Goal: Task Accomplishment & Management: Manage account settings

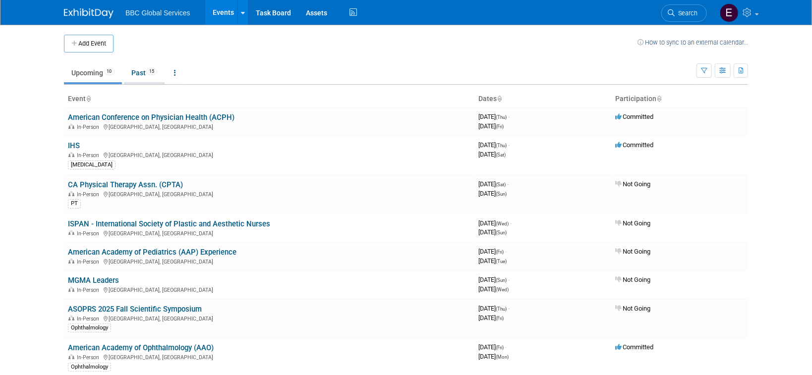
click at [144, 71] on link "Past 15" at bounding box center [144, 72] width 41 height 19
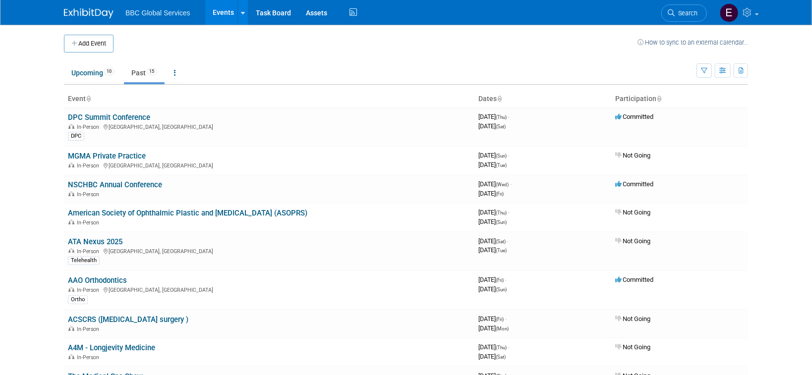
click at [501, 97] on icon at bounding box center [499, 99] width 5 height 6
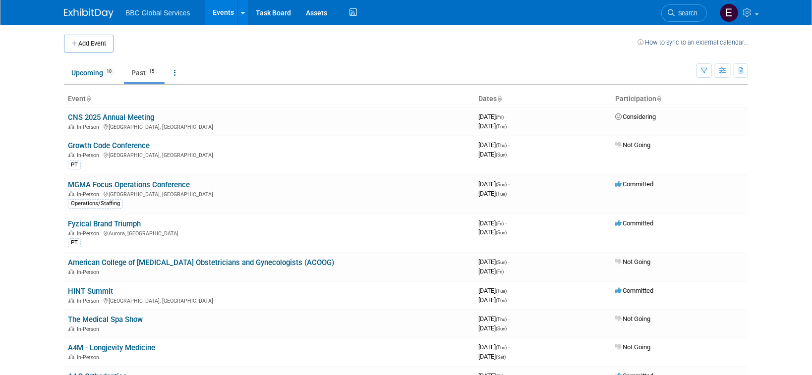
click at [501, 97] on icon at bounding box center [499, 99] width 5 height 6
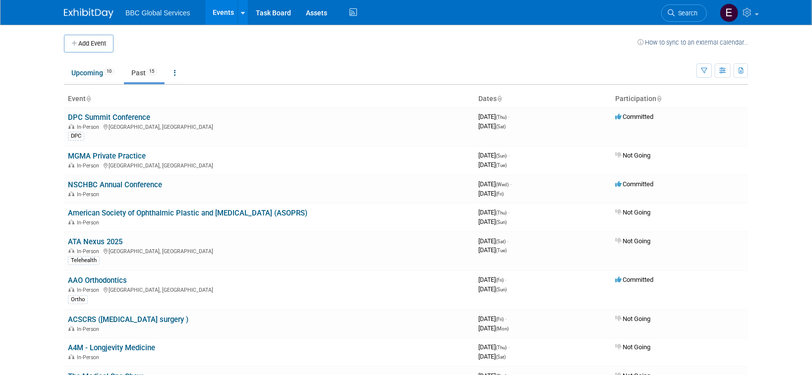
click at [503, 102] on th "Dates" at bounding box center [542, 99] width 137 height 17
click at [501, 97] on icon at bounding box center [499, 99] width 5 height 6
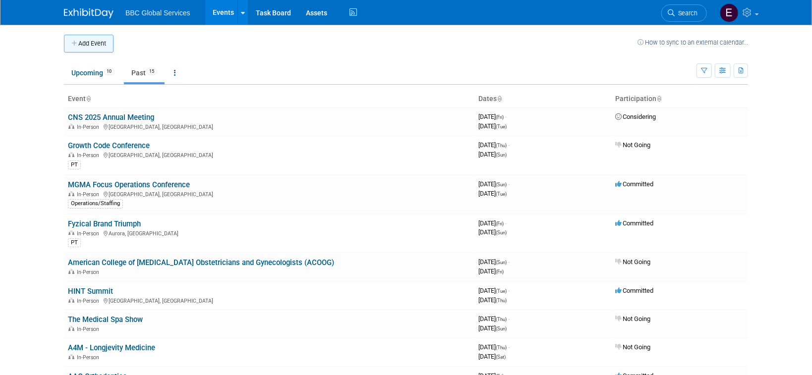
click at [87, 45] on button "Add Event" at bounding box center [89, 44] width 50 height 18
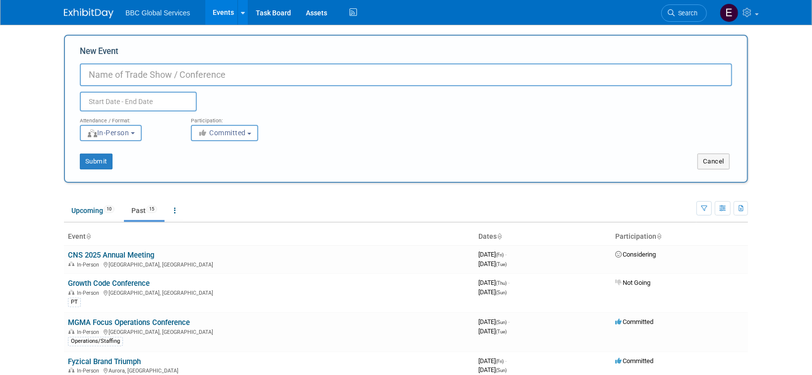
click at [158, 73] on input "New Event" at bounding box center [406, 74] width 652 height 23
type input "MGMA Focus Operations"
click at [149, 102] on body "BBC Global Services Events Add Event Bulk Upload Events Shareable Event Boards …" at bounding box center [406, 187] width 812 height 375
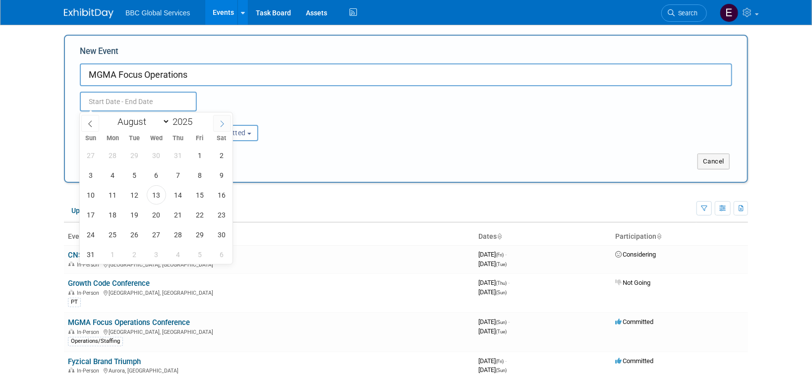
click at [219, 121] on icon at bounding box center [222, 123] width 7 height 7
select select "11"
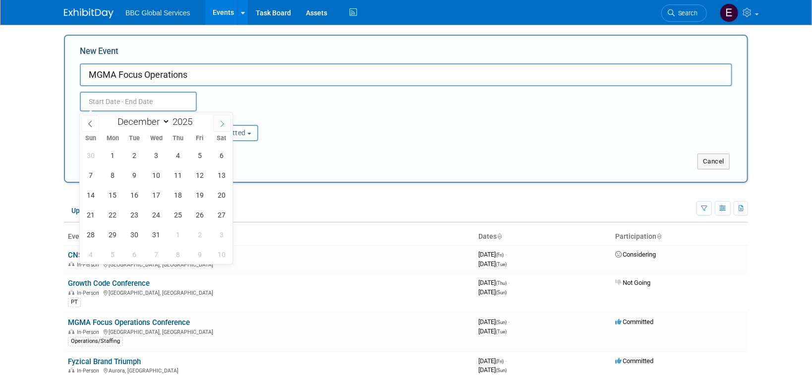
click at [219, 121] on icon at bounding box center [222, 123] width 7 height 7
type input "2026"
click at [219, 121] on icon at bounding box center [222, 123] width 7 height 7
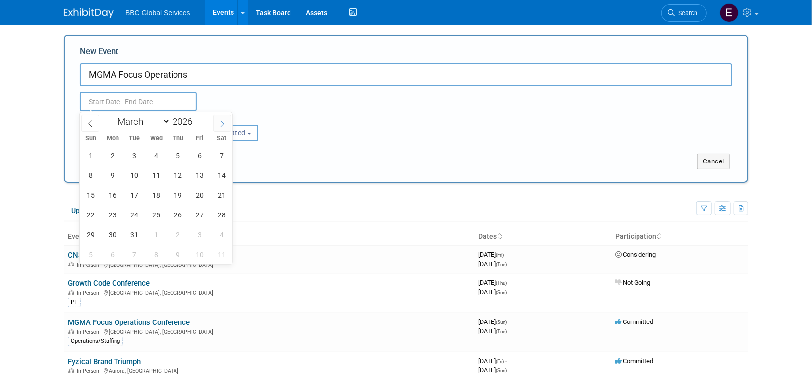
select select "3"
click at [91, 195] on span "12" at bounding box center [90, 194] width 19 height 19
click at [136, 197] on span "14" at bounding box center [134, 194] width 19 height 19
type input "Apr 12, 2026 to Apr 14, 2026"
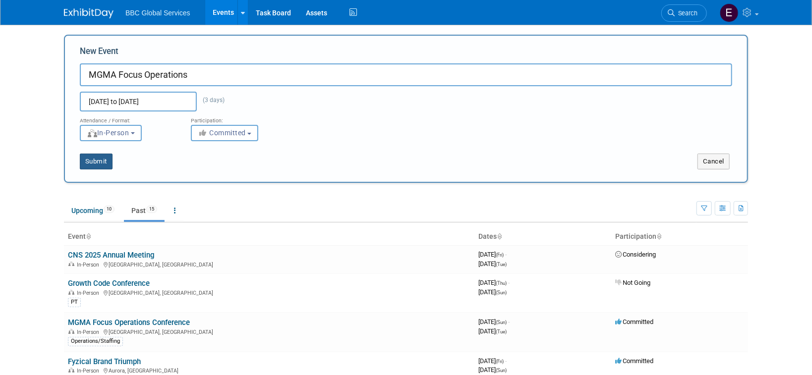
click at [85, 164] on button "Submit" at bounding box center [96, 162] width 33 height 16
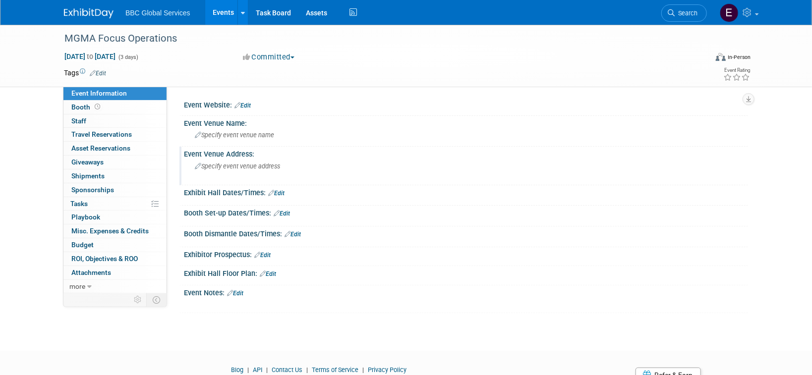
click at [252, 157] on div "Event Venue Address:" at bounding box center [466, 153] width 564 height 12
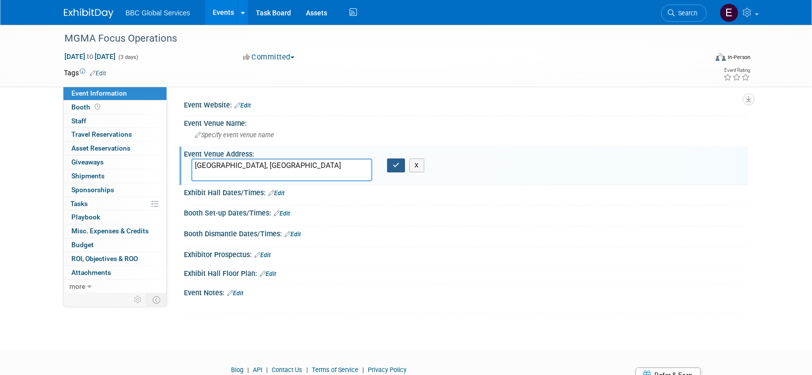
type textarea "[GEOGRAPHIC_DATA], [GEOGRAPHIC_DATA]"
click at [395, 163] on icon "button" at bounding box center [396, 165] width 7 height 6
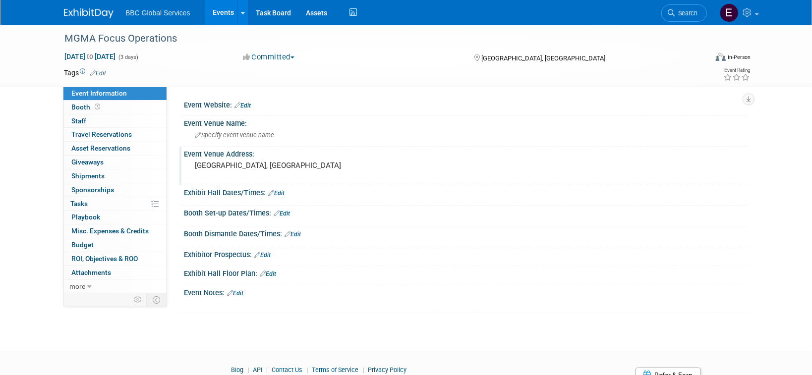
click at [101, 14] on img at bounding box center [89, 13] width 50 height 10
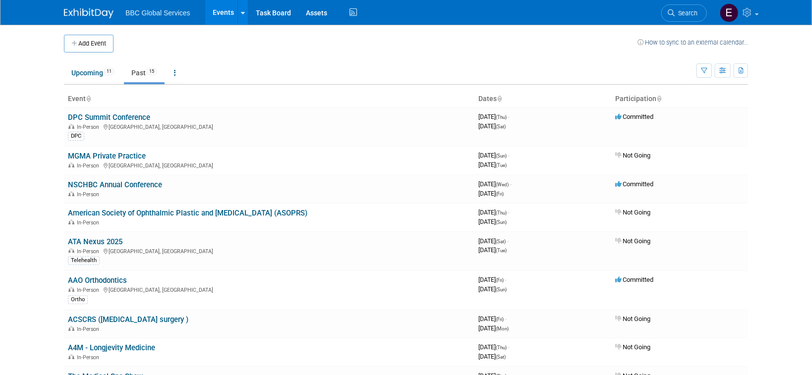
click at [493, 98] on th "Dates" at bounding box center [542, 99] width 137 height 17
click at [500, 98] on icon at bounding box center [499, 99] width 5 height 6
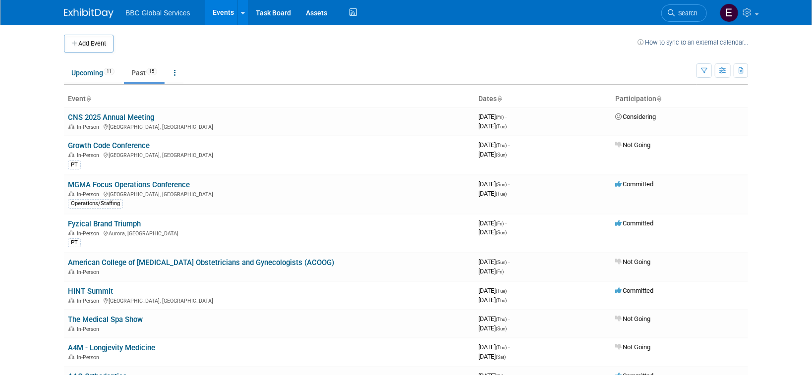
click at [96, 14] on img at bounding box center [89, 13] width 50 height 10
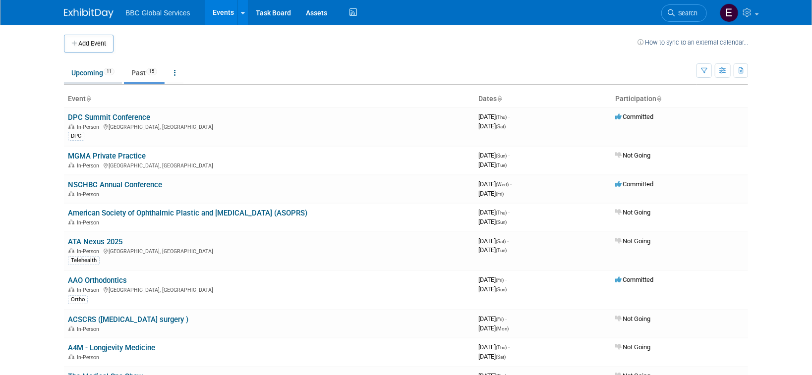
click at [101, 76] on link "Upcoming 11" at bounding box center [93, 72] width 58 height 19
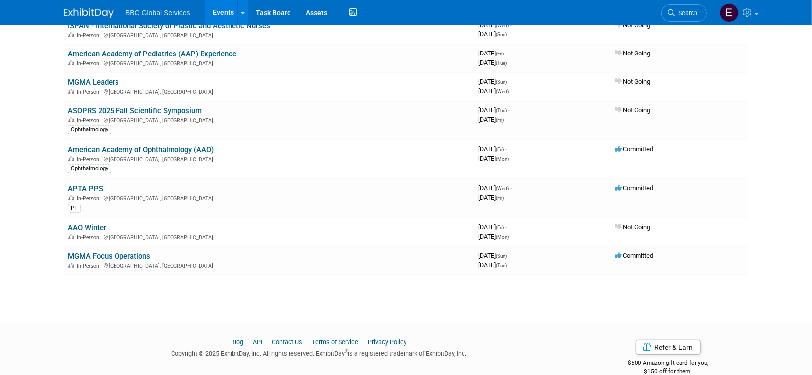
scroll to position [214, 0]
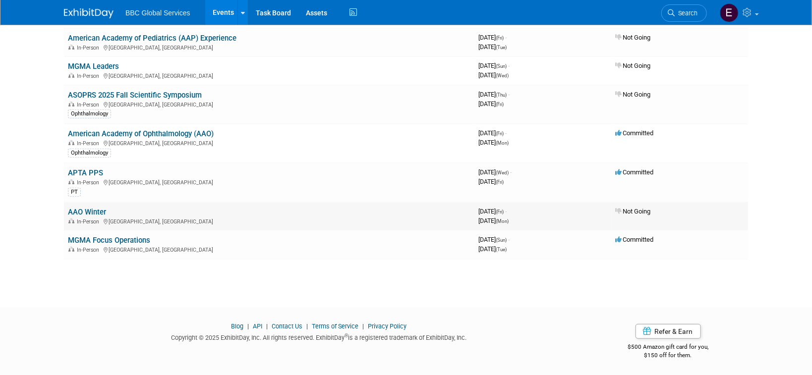
click at [98, 213] on link "AAO Winter" at bounding box center [87, 212] width 38 height 9
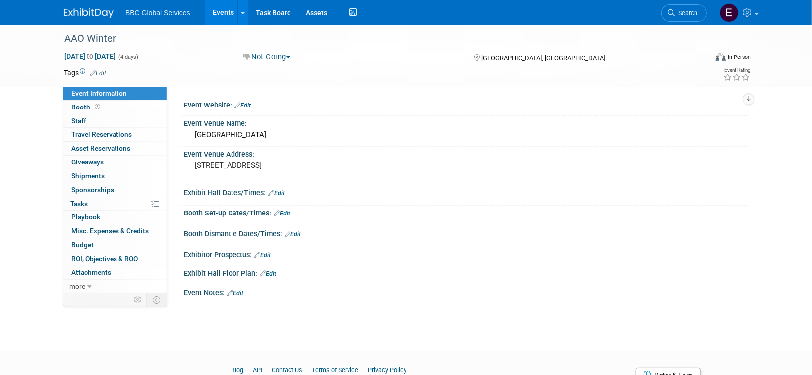
click at [102, 70] on link "Edit" at bounding box center [98, 73] width 16 height 7
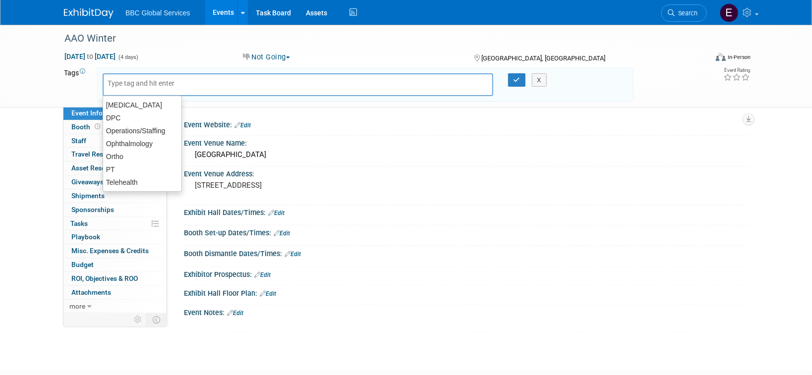
click at [288, 53] on button "Not Going" at bounding box center [266, 57] width 55 height 10
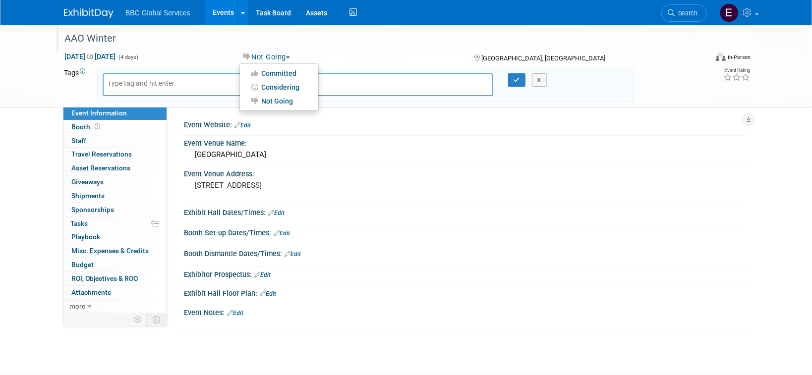
click at [252, 42] on div "AAO Winter" at bounding box center [376, 39] width 631 height 18
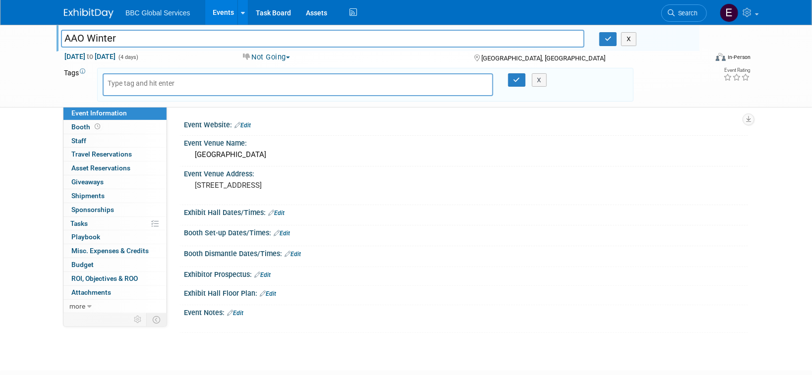
drag, startPoint x: 194, startPoint y: 39, endPoint x: 44, endPoint y: 41, distance: 149.7
click at [45, 41] on div "AAO Winter AAO Winter X Jan 23, 2026 to Jan 26, 2026 (4 days) Jan 23, 2026 to J…" at bounding box center [406, 66] width 812 height 83
type input "NSCHBC Consultants Retreat"
click at [101, 57] on span "Jan 23, 2026 to Jan 26, 2026" at bounding box center [90, 56] width 52 height 9
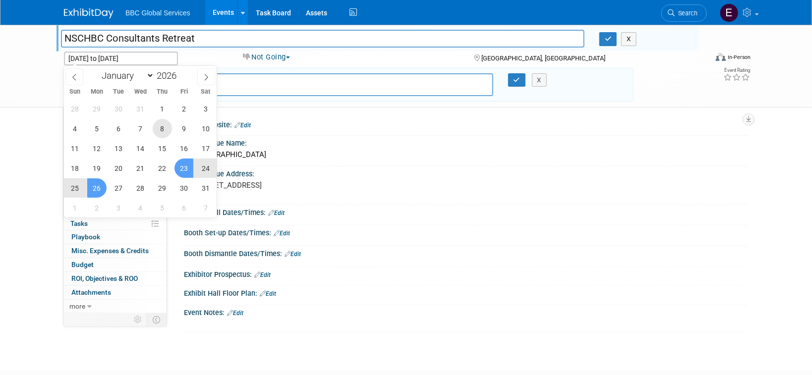
click at [158, 129] on span "8" at bounding box center [162, 128] width 19 height 19
type input "Jan 8, 2026"
click at [180, 130] on span "9" at bounding box center [183, 128] width 19 height 19
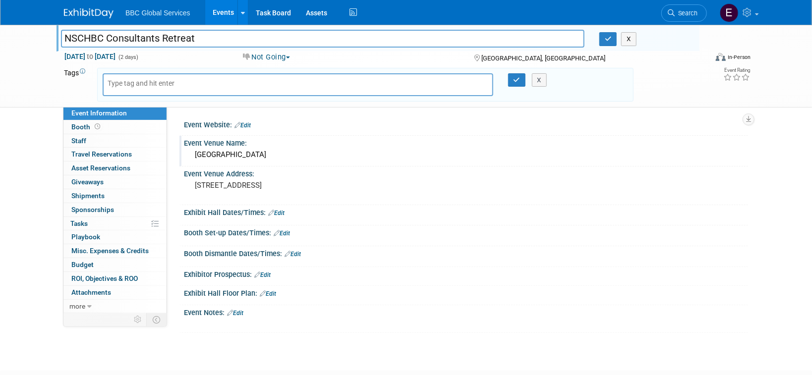
click at [249, 156] on div "JW Marriott Desert Ridge Resort & Spa" at bounding box center [465, 154] width 549 height 15
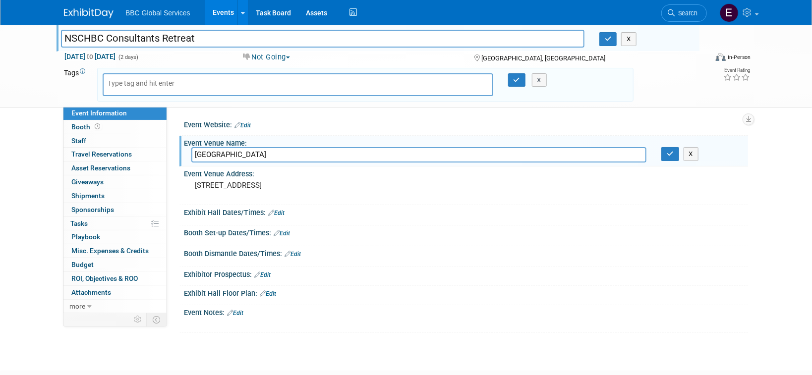
drag, startPoint x: 359, startPoint y: 158, endPoint x: 180, endPoint y: 146, distance: 179.8
click at [180, 146] on div "Event Venue Name: JW Marriott Desert Ridge Resort & Spa JW Marriott Desert Ridg…" at bounding box center [463, 151] width 568 height 31
type input "Sunseeker Resort"
click at [291, 186] on pre "5350 East Marriott Drive, Phoenix, AZ" at bounding box center [301, 185] width 213 height 9
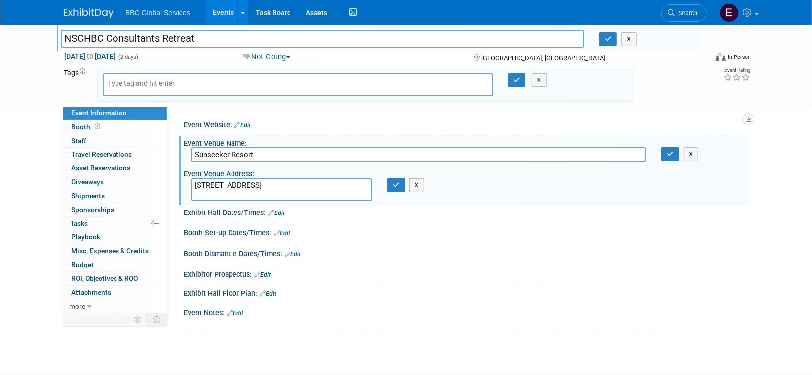
drag, startPoint x: 331, startPoint y: 186, endPoint x: 185, endPoint y: 188, distance: 145.2
click at [185, 188] on div "5350 East Marriott Drive, Phoenix, AZ" at bounding box center [282, 189] width 196 height 23
type textarea "Charlotte Harbor, FL"
click at [609, 40] on icon "button" at bounding box center [608, 39] width 7 height 6
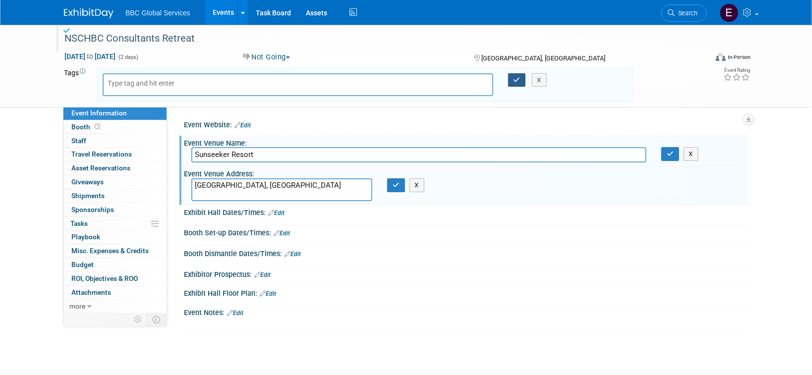
drag, startPoint x: 517, startPoint y: 84, endPoint x: 556, endPoint y: 101, distance: 41.9
click at [517, 84] on button "button" at bounding box center [517, 80] width 18 height 14
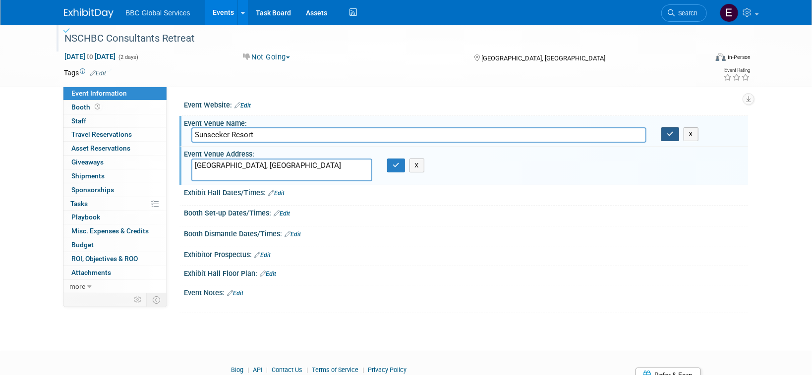
click at [667, 138] on button "button" at bounding box center [670, 134] width 18 height 14
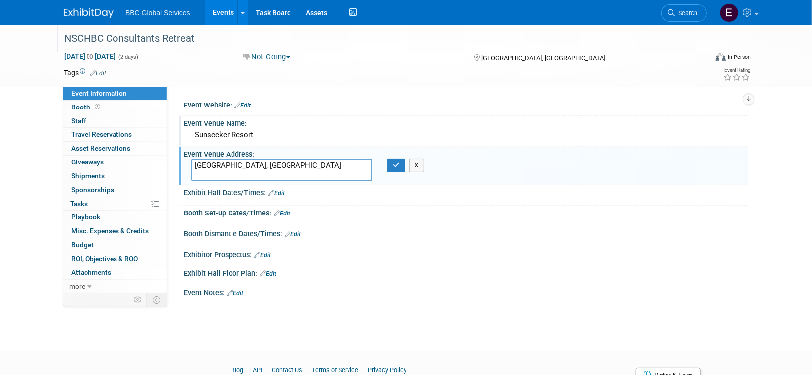
click at [284, 57] on button "Not Going" at bounding box center [266, 57] width 55 height 10
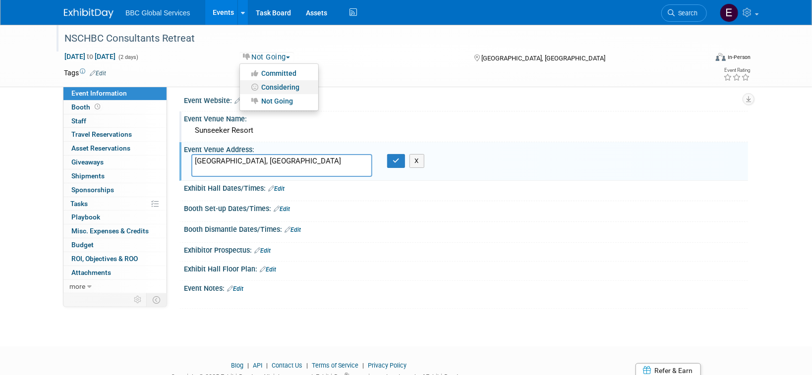
click at [282, 80] on link "Considering" at bounding box center [279, 87] width 78 height 14
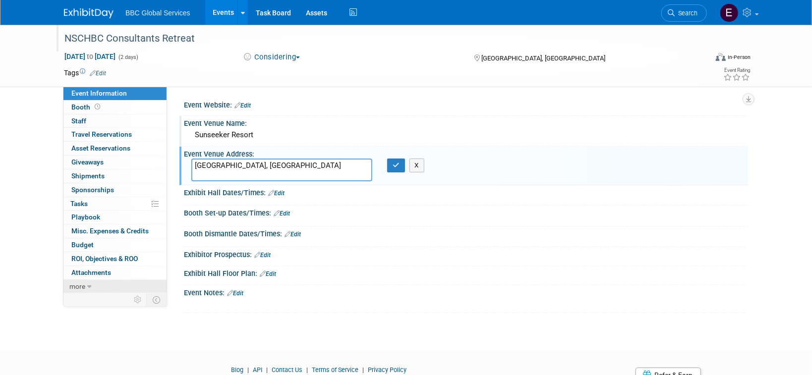
click at [85, 289] on link "more" at bounding box center [114, 286] width 103 height 13
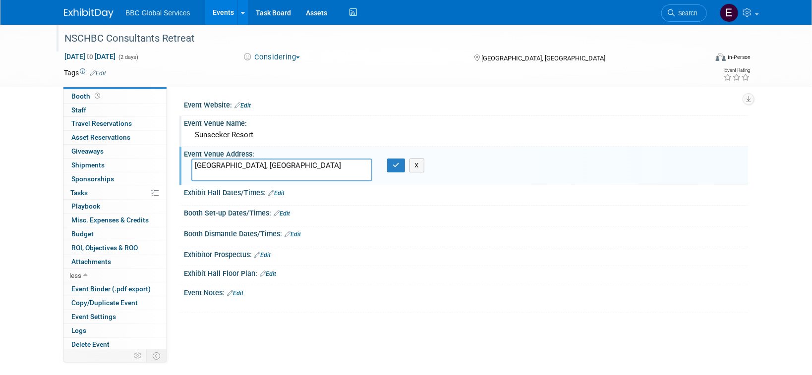
click at [90, 17] on img at bounding box center [89, 13] width 50 height 10
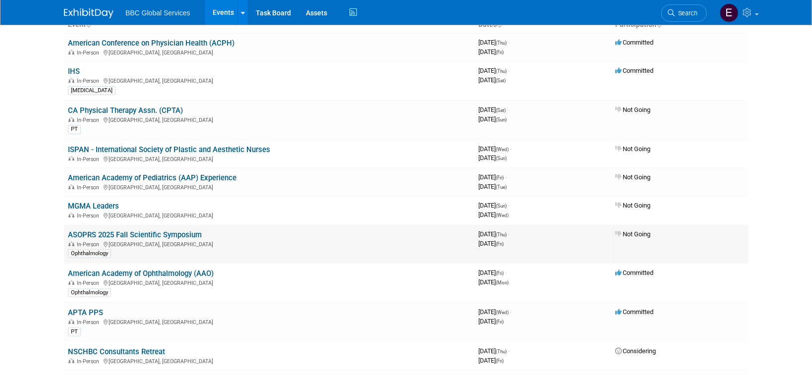
scroll to position [76, 0]
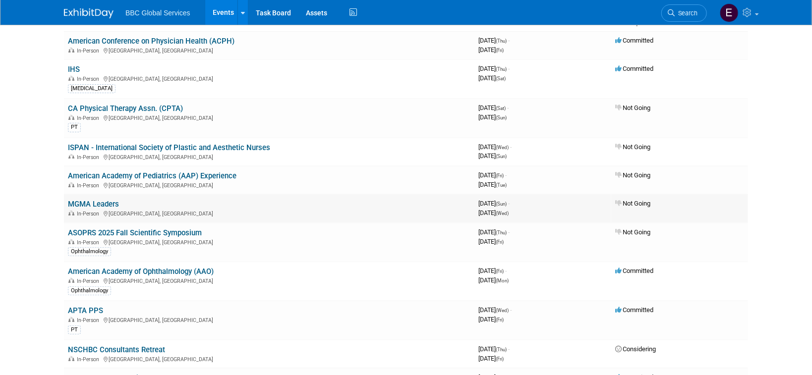
click at [100, 202] on link "MGMA Leaders" at bounding box center [93, 204] width 51 height 9
click at [94, 201] on link "MGMA Leaders" at bounding box center [93, 204] width 51 height 9
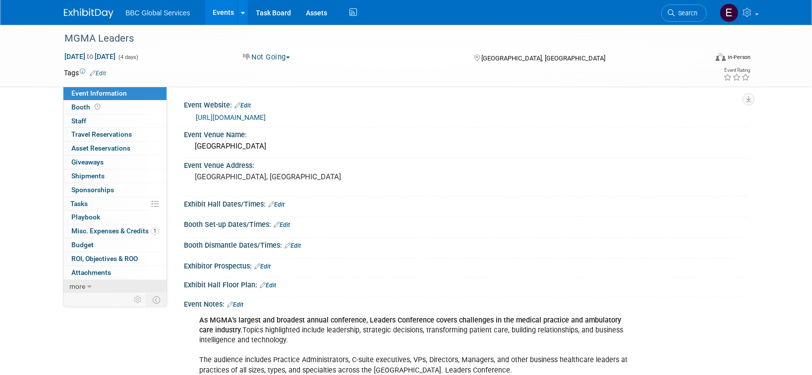
click at [86, 286] on link "more" at bounding box center [114, 286] width 103 height 13
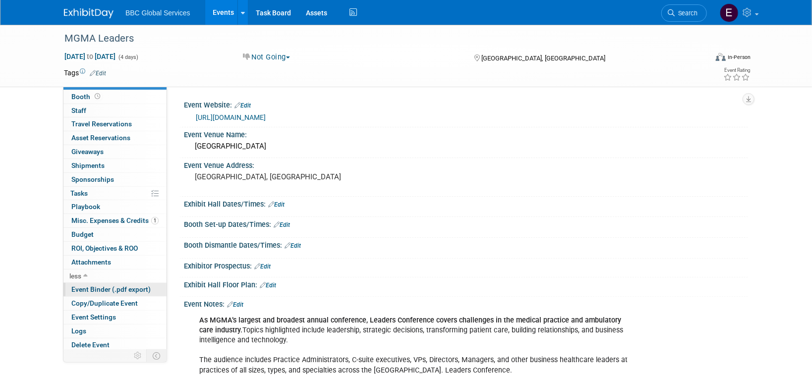
scroll to position [11, 0]
click at [101, 342] on span "Delete Event" at bounding box center [90, 344] width 38 height 8
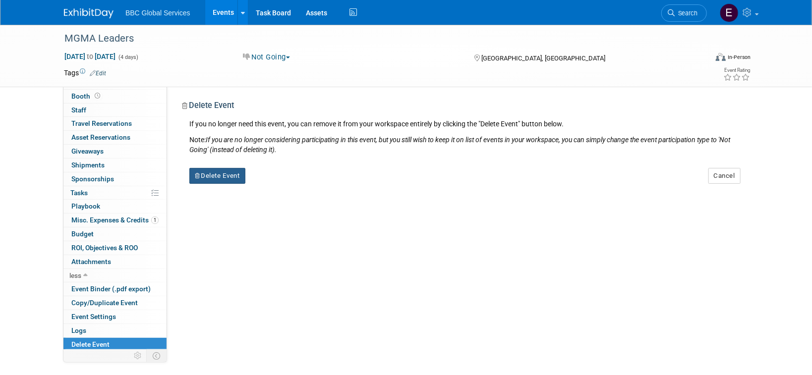
click at [223, 174] on button "Delete Event" at bounding box center [217, 176] width 56 height 16
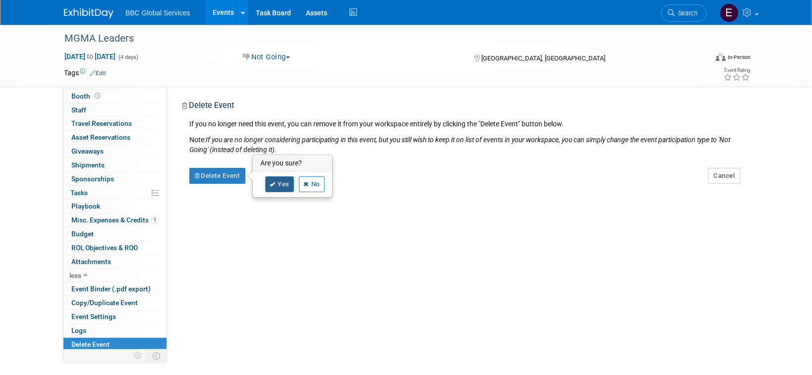
scroll to position [0, 0]
click at [284, 182] on link "Yes" at bounding box center [279, 184] width 29 height 16
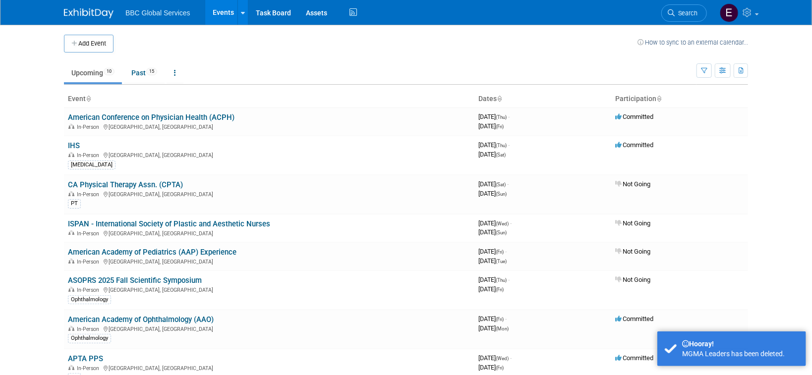
click at [110, 16] on img at bounding box center [89, 13] width 50 height 10
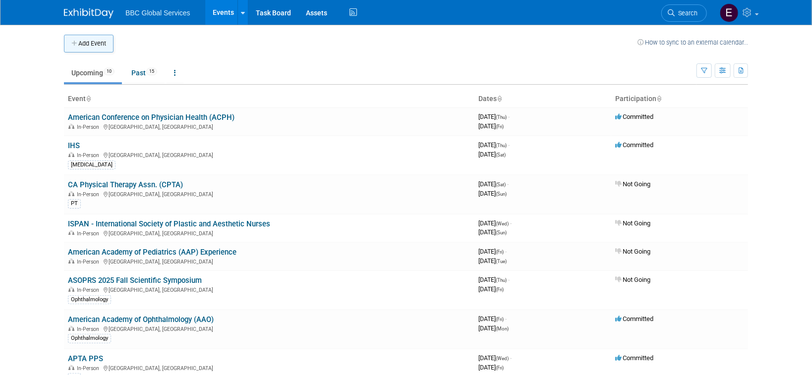
click at [107, 45] on button "Add Event" at bounding box center [89, 44] width 50 height 18
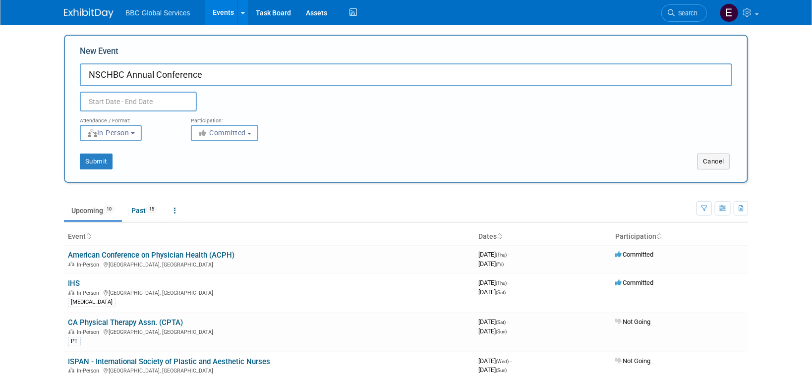
type input "NSCHBC Annual Conference"
click at [143, 107] on input "text" at bounding box center [138, 102] width 117 height 20
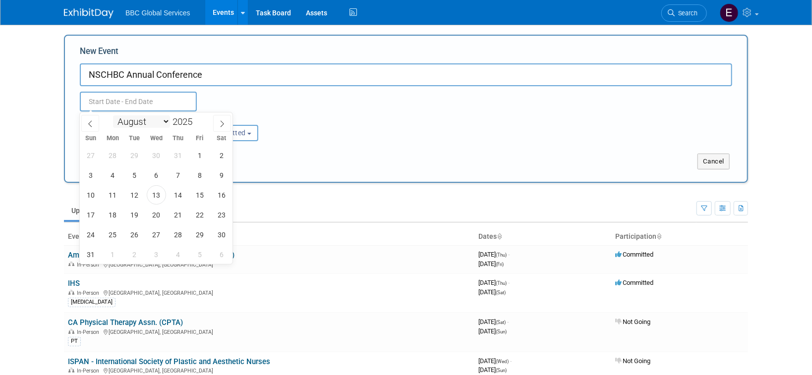
click at [161, 120] on select "January February March April May June July August September October November De…" at bounding box center [141, 121] width 57 height 12
select select "5"
click at [113, 115] on select "January February March April May June July August September October November De…" at bounding box center [141, 121] width 57 height 12
click at [133, 156] on span "3" at bounding box center [134, 155] width 19 height 19
drag, startPoint x: 178, startPoint y: 157, endPoint x: 203, endPoint y: 150, distance: 25.1
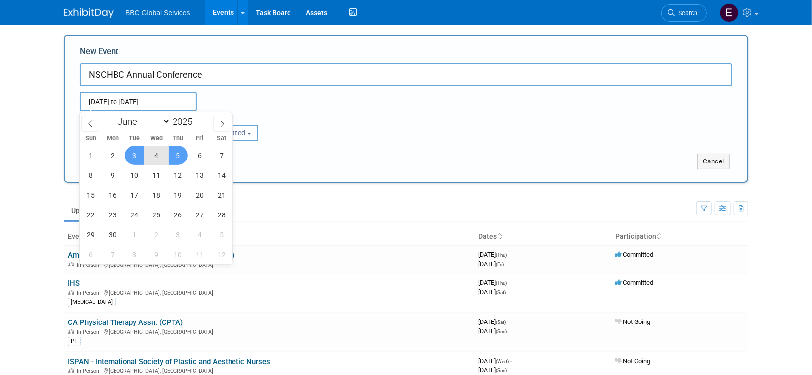
click at [178, 157] on span "5" at bounding box center [178, 155] width 19 height 19
type input "[DATE] to [DATE]"
click at [311, 110] on div "[DATE] to [DATE] (3 days) Duplicate Event Warning" at bounding box center [405, 98] width 667 height 25
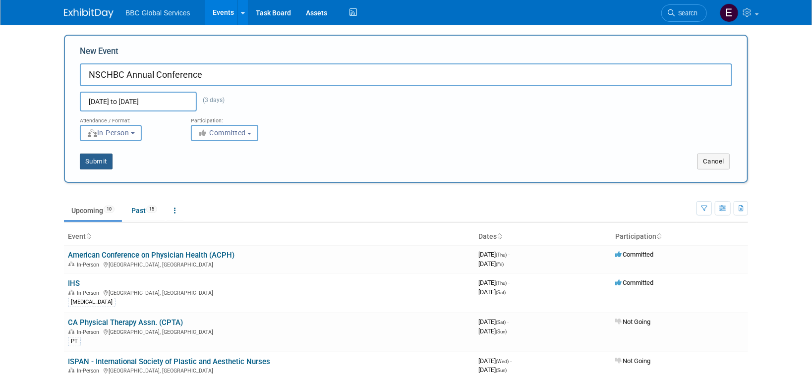
click at [103, 166] on button "Submit" at bounding box center [96, 162] width 33 height 16
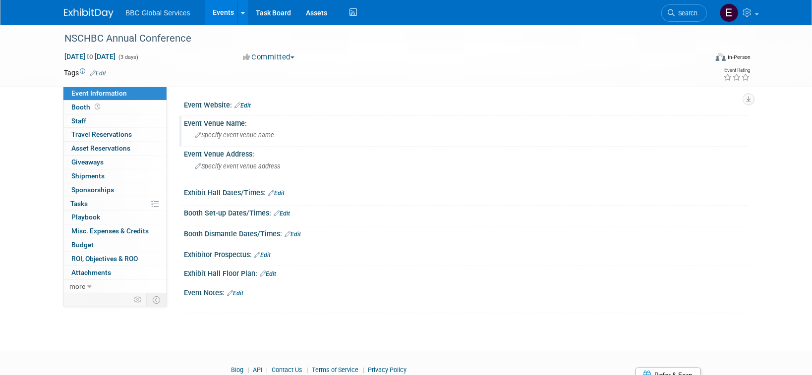
click at [255, 129] on div "Specify event venue name" at bounding box center [465, 134] width 549 height 15
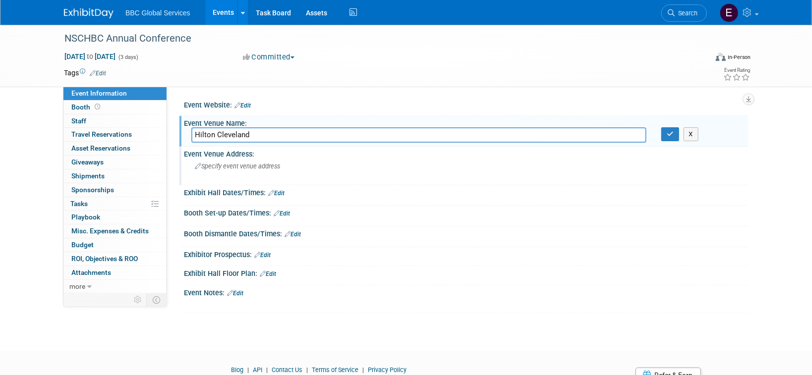
type input "Hilton Cleveland"
click at [289, 169] on div "Specify event venue address" at bounding box center [301, 170] width 220 height 23
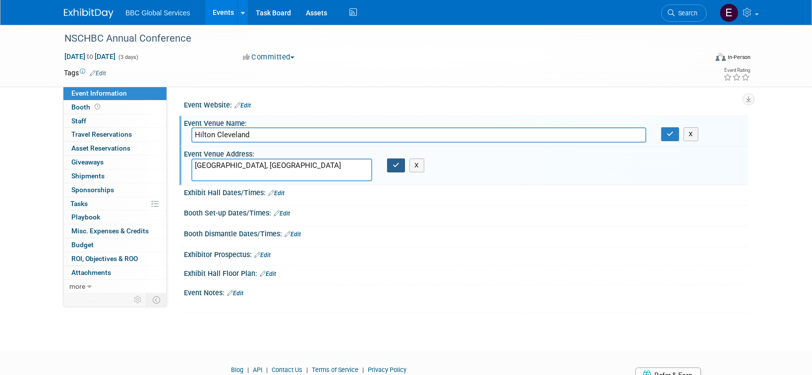
type textarea "[GEOGRAPHIC_DATA], [GEOGRAPHIC_DATA]"
drag, startPoint x: 397, startPoint y: 166, endPoint x: 410, endPoint y: 163, distance: 13.7
click at [401, 165] on button "button" at bounding box center [396, 166] width 18 height 14
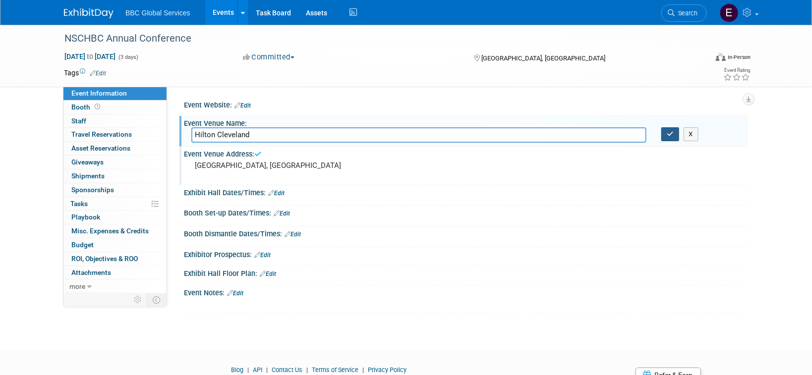
click at [667, 135] on icon "button" at bounding box center [670, 134] width 7 height 6
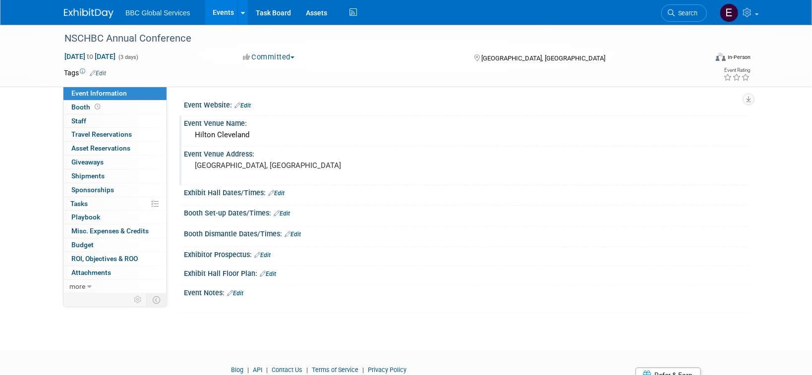
click at [104, 17] on img at bounding box center [89, 13] width 50 height 10
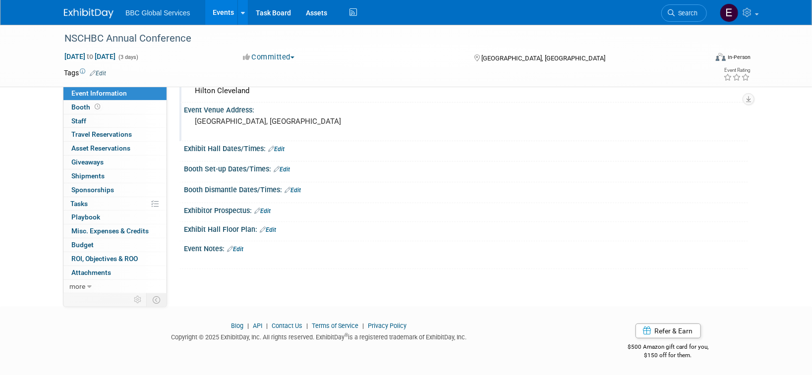
click at [96, 55] on span "Jun 3, 2025 to Jun 5, 2025" at bounding box center [90, 56] width 52 height 9
select select "5"
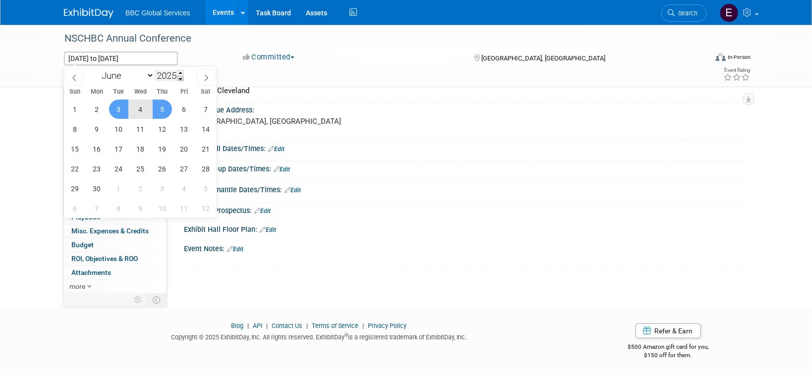
click at [182, 76] on span at bounding box center [180, 79] width 7 height 6
type input "2024"
click at [205, 76] on icon at bounding box center [206, 77] width 7 height 7
select select "7"
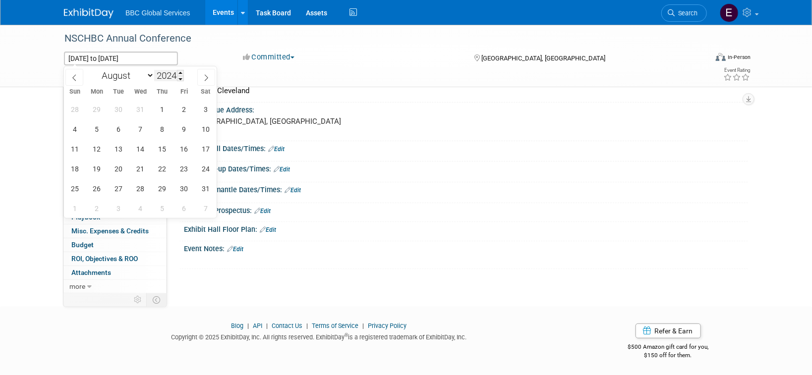
click at [170, 72] on input "2024" at bounding box center [169, 75] width 30 height 11
click at [183, 72] on span at bounding box center [180, 73] width 7 height 6
type input "2026"
click at [71, 73] on span at bounding box center [74, 77] width 18 height 17
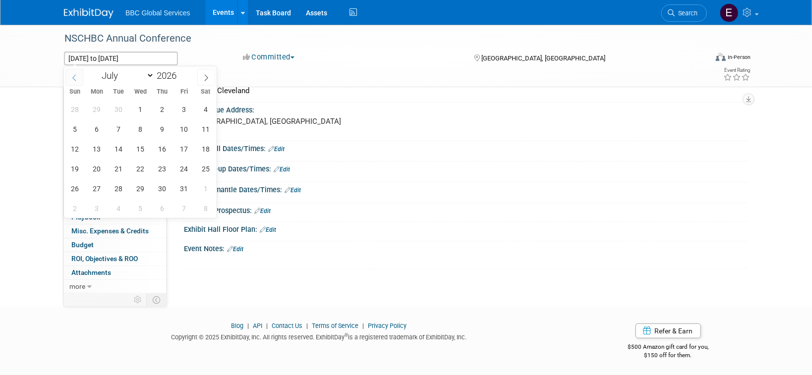
click at [71, 74] on icon at bounding box center [74, 77] width 7 height 7
select select "5"
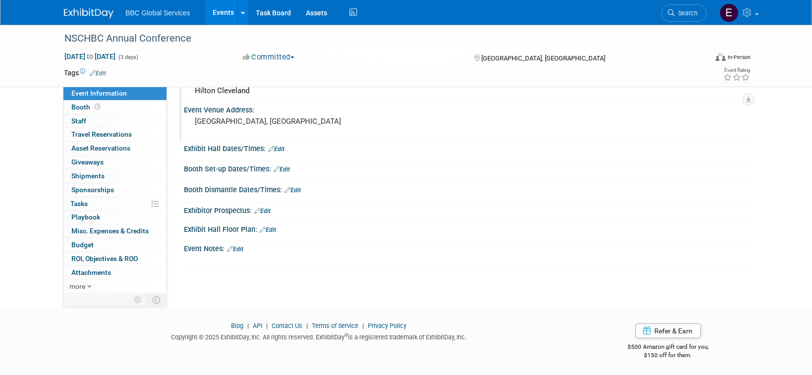
click at [337, 116] on div "[GEOGRAPHIC_DATA], [GEOGRAPHIC_DATA]" at bounding box center [301, 125] width 220 height 23
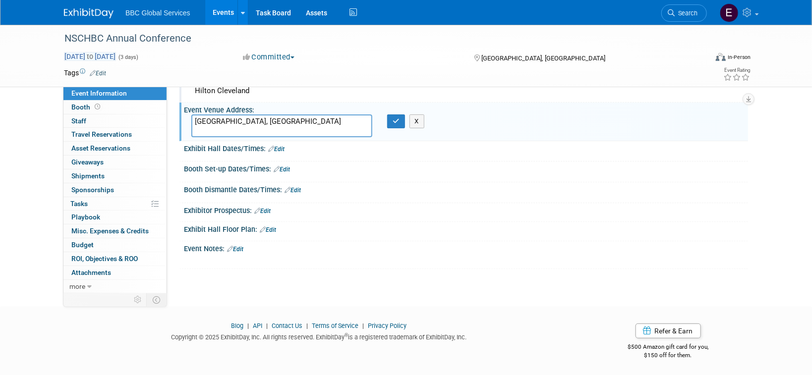
click at [95, 57] on span "Jun 3, 2025 to Jun 5, 2025" at bounding box center [90, 56] width 52 height 9
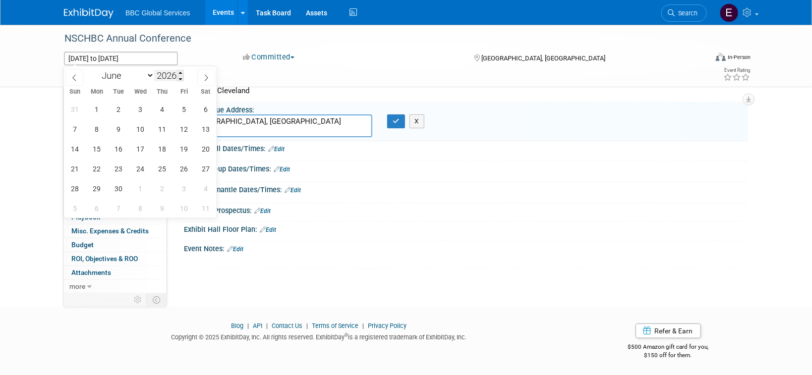
click at [170, 75] on input "2026" at bounding box center [169, 75] width 30 height 11
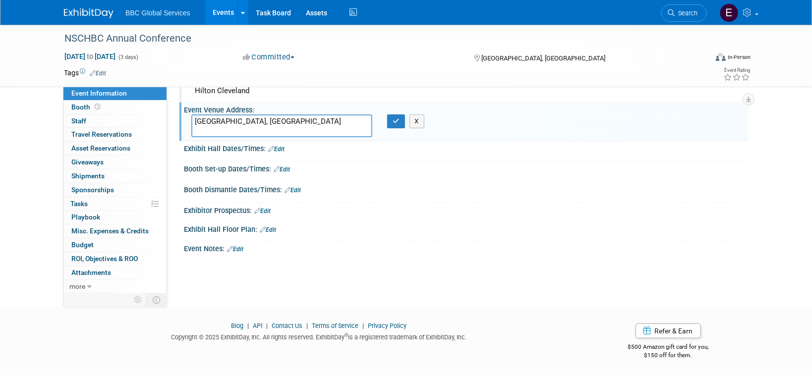
click at [329, 71] on td at bounding box center [369, 73] width 527 height 10
click at [116, 57] on span "Jun 3, 2025 to Jun 5, 2025" at bounding box center [90, 56] width 52 height 9
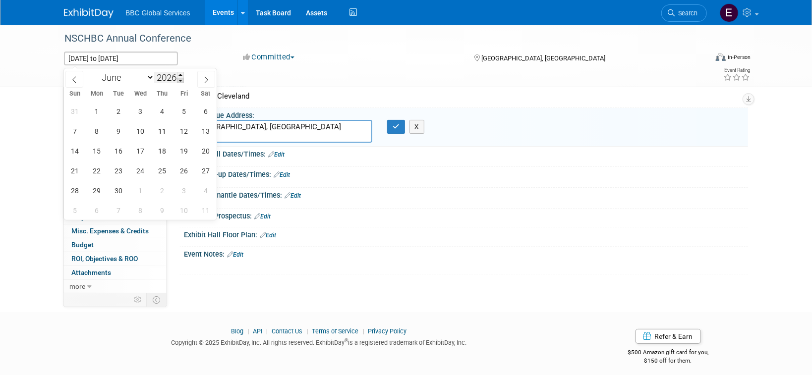
click at [183, 79] on span at bounding box center [180, 81] width 7 height 6
click at [183, 72] on span at bounding box center [180, 75] width 7 height 6
type input "2026"
click at [135, 107] on span "3" at bounding box center [140, 111] width 19 height 19
type input "Jun 3, 2026"
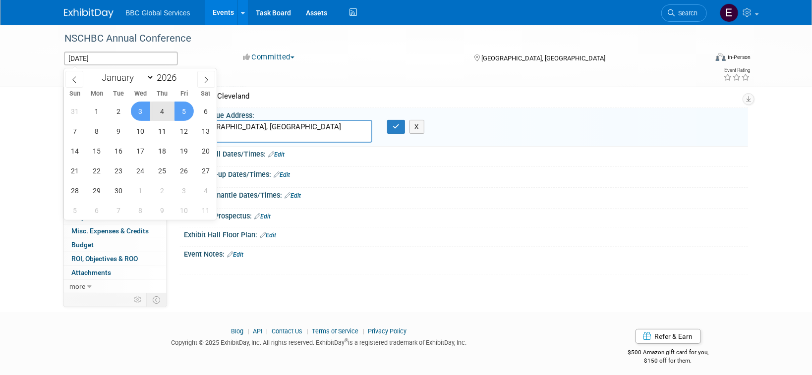
click at [178, 110] on span "5" at bounding box center [183, 111] width 19 height 19
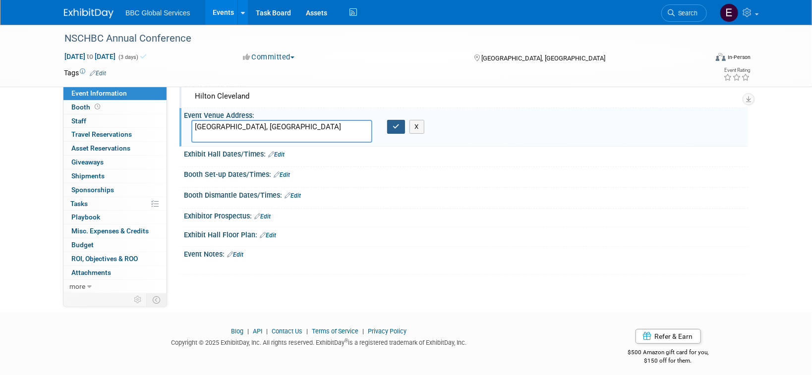
click at [402, 132] on button "button" at bounding box center [396, 127] width 18 height 14
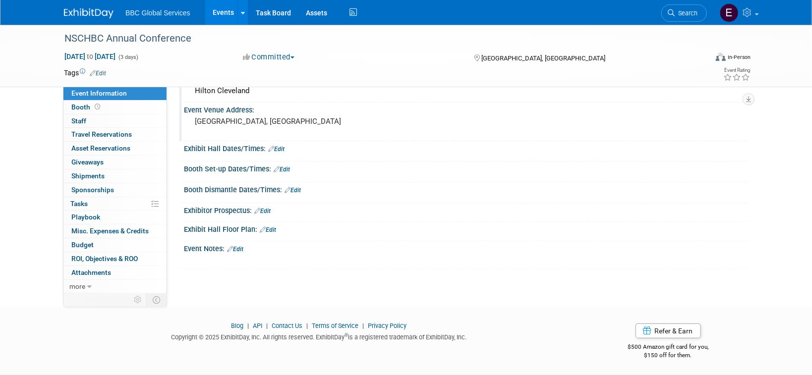
scroll to position [0, 0]
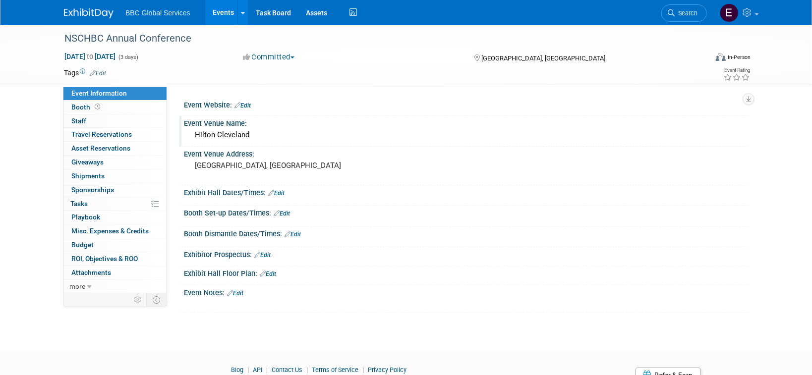
click at [100, 14] on img at bounding box center [89, 13] width 50 height 10
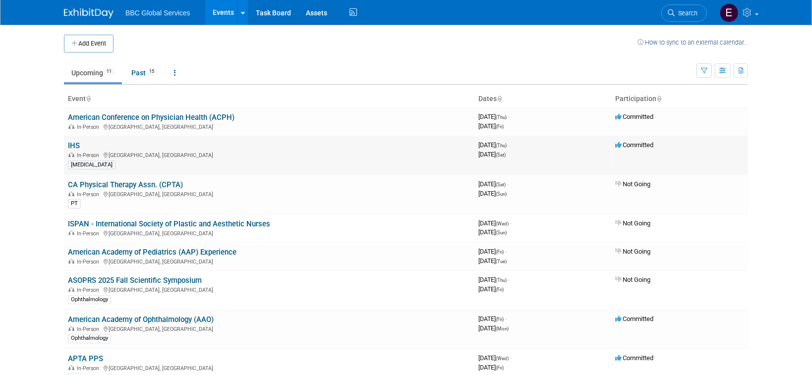
click at [74, 144] on link "IHS" at bounding box center [74, 145] width 12 height 9
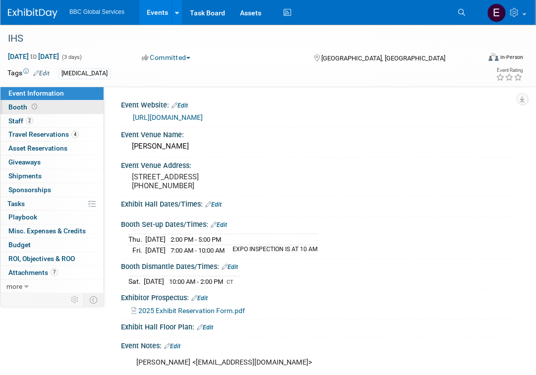
click at [14, 107] on span "Booth" at bounding box center [23, 107] width 31 height 8
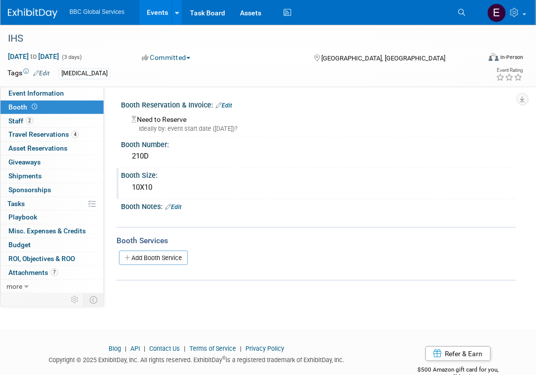
click at [161, 181] on div "10X10" at bounding box center [318, 187] width 380 height 15
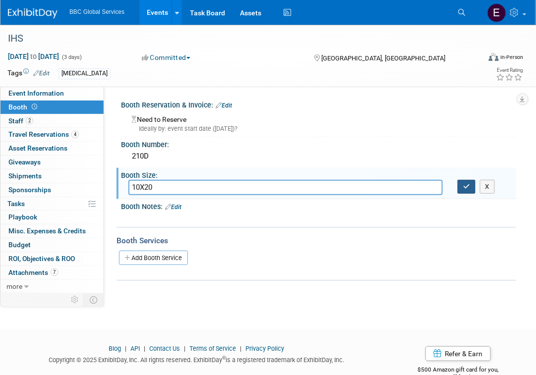
type input "10X20"
click at [471, 183] on button "button" at bounding box center [466, 187] width 18 height 14
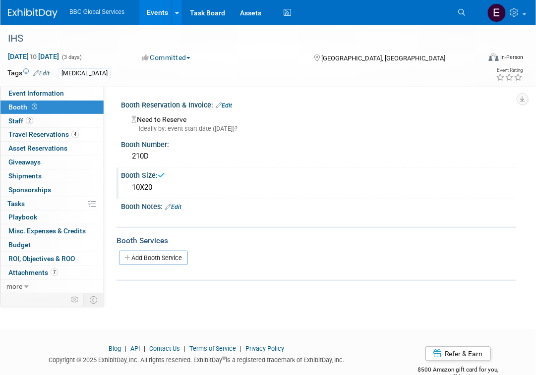
click at [181, 208] on link "Edit" at bounding box center [173, 207] width 16 height 7
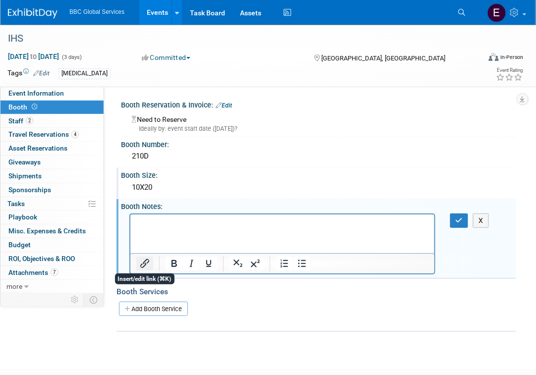
click at [146, 262] on icon "Insert/edit link" at bounding box center [145, 264] width 12 height 12
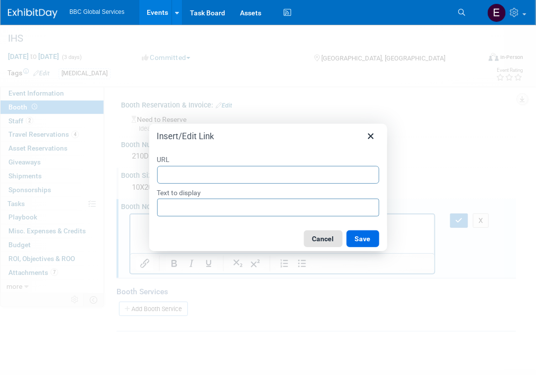
click at [315, 240] on button "Cancel" at bounding box center [323, 238] width 39 height 17
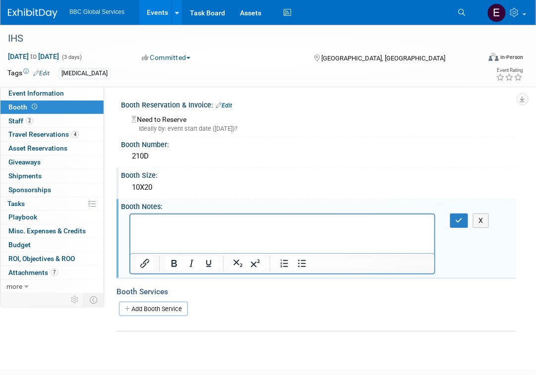
click at [281, 294] on div "Booth Services" at bounding box center [315, 291] width 399 height 11
click at [478, 219] on button "X" at bounding box center [481, 221] width 16 height 14
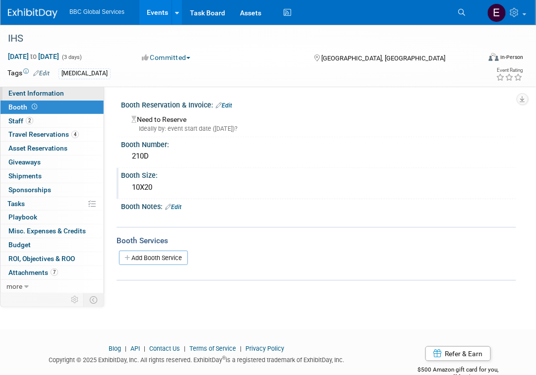
click at [48, 94] on span "Event Information" at bounding box center [36, 93] width 56 height 8
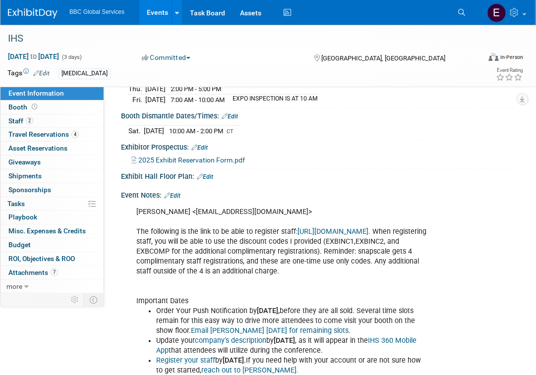
click at [213, 180] on link "Edit" at bounding box center [205, 176] width 16 height 7
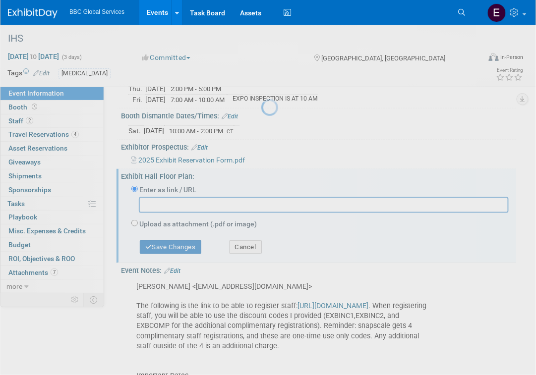
scroll to position [152, 0]
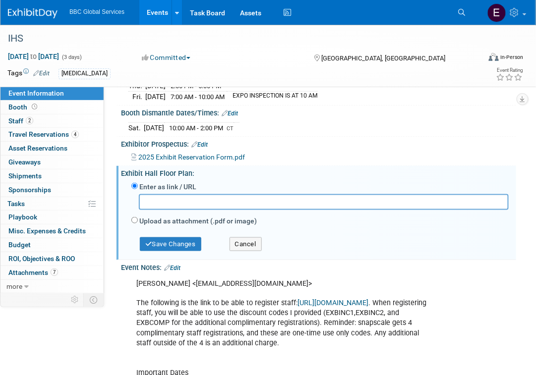
click at [139, 228] on div "Upload as attachment (.pdf or image)" at bounding box center [319, 221] width 377 height 13
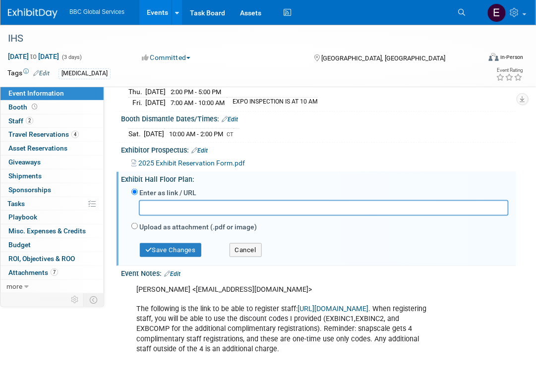
click at [136, 229] on div "Upload as attachment (.pdf or image)" at bounding box center [319, 227] width 377 height 13
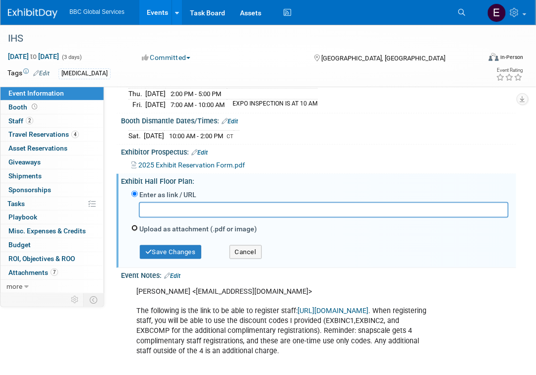
click at [133, 231] on input "Upload as attachment (.pdf or image)" at bounding box center [134, 228] width 6 height 6
radio input "true"
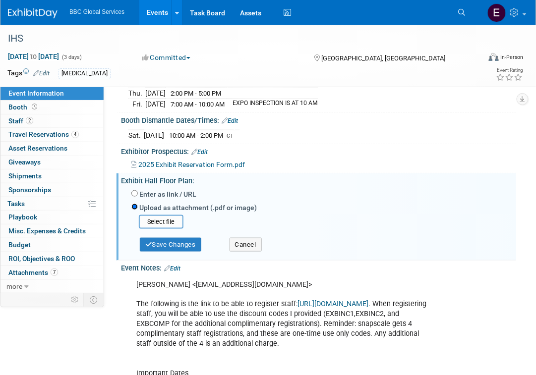
scroll to position [147, 0]
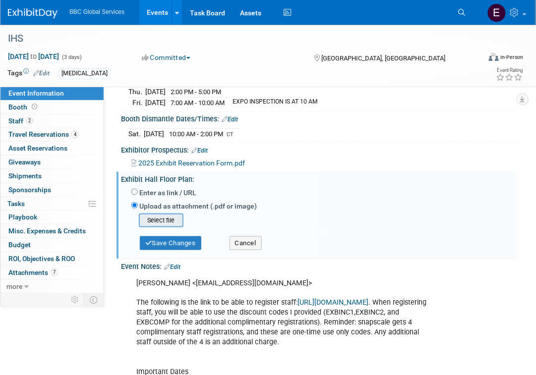
click at [151, 222] on div "Select file" at bounding box center [161, 221] width 45 height 14
click at [155, 227] on input "file" at bounding box center [123, 221] width 118 height 12
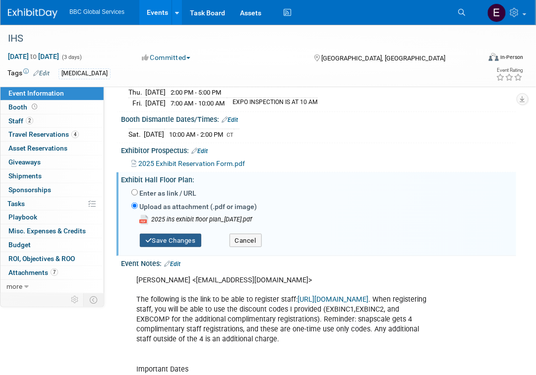
click at [181, 247] on button "Save Changes" at bounding box center [170, 241] width 61 height 14
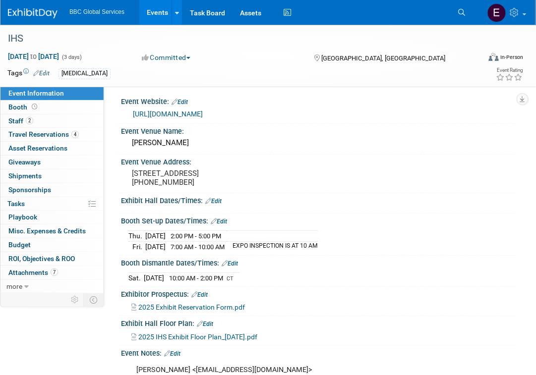
scroll to position [4, 0]
click at [9, 110] on span "Booth" at bounding box center [23, 107] width 31 height 8
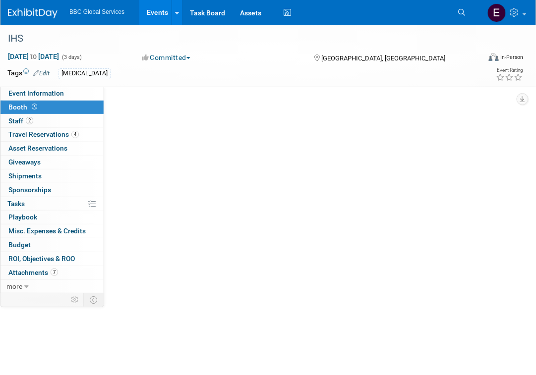
scroll to position [0, 0]
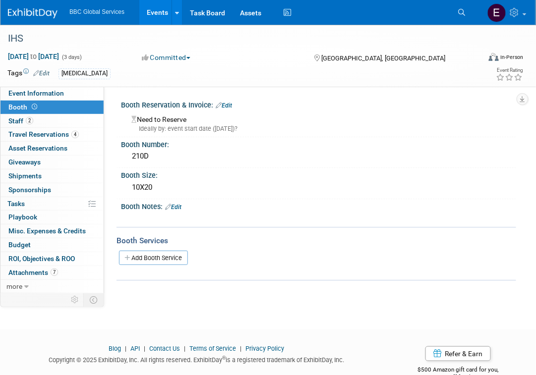
click at [179, 207] on link "Edit" at bounding box center [173, 207] width 16 height 7
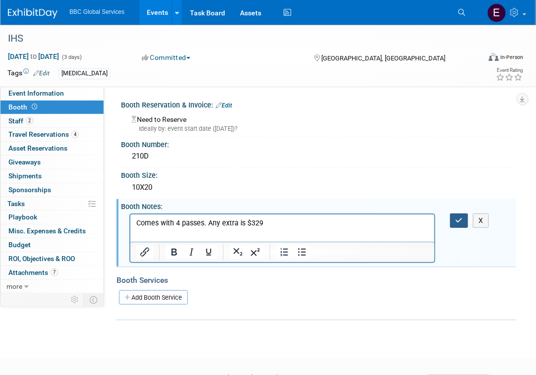
click at [457, 221] on icon "button" at bounding box center [458, 220] width 7 height 7
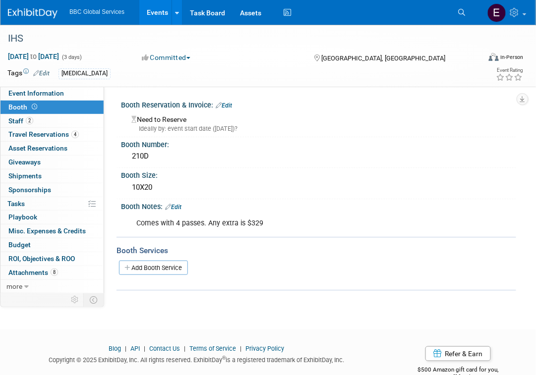
click at [33, 8] on img at bounding box center [33, 13] width 50 height 10
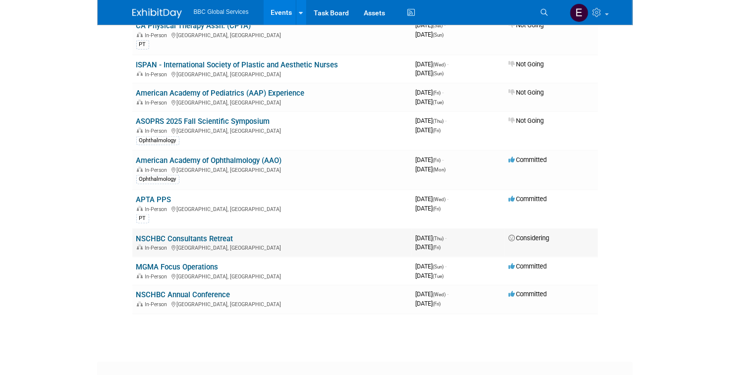
scroll to position [163, 0]
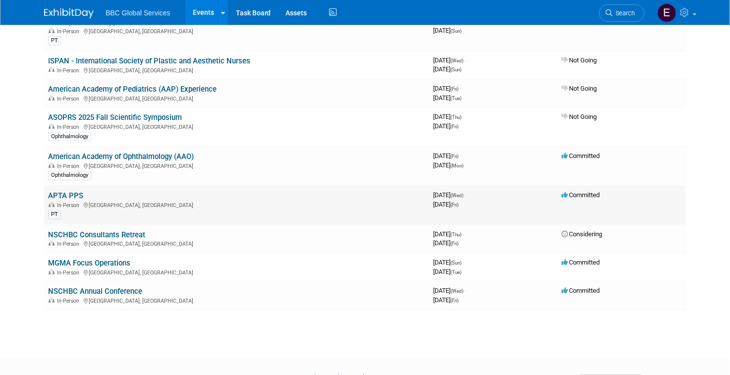
click at [68, 197] on link "APTA PPS" at bounding box center [65, 195] width 35 height 9
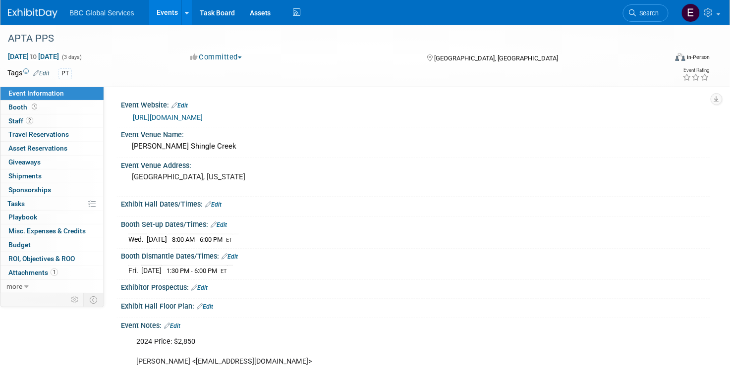
click at [38, 14] on img at bounding box center [33, 13] width 50 height 10
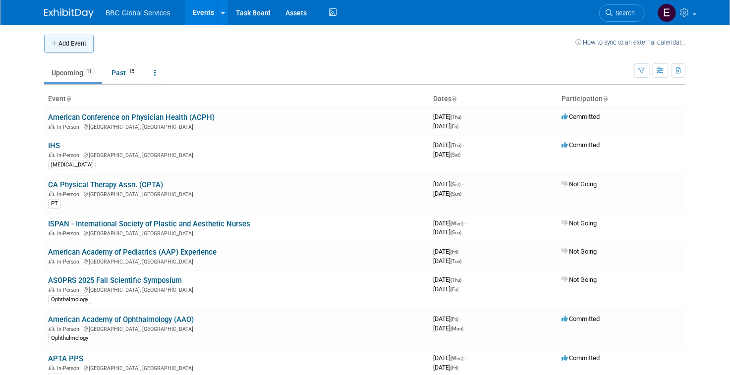
click at [61, 44] on button "Add Event" at bounding box center [69, 44] width 50 height 18
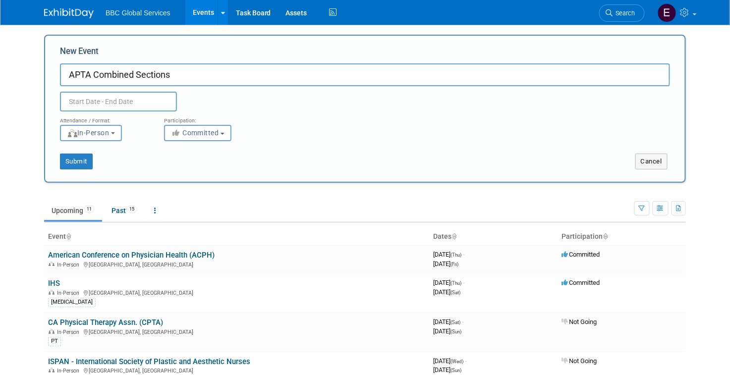
type input "APTA Combined Sections"
click at [120, 102] on input "text" at bounding box center [118, 102] width 117 height 20
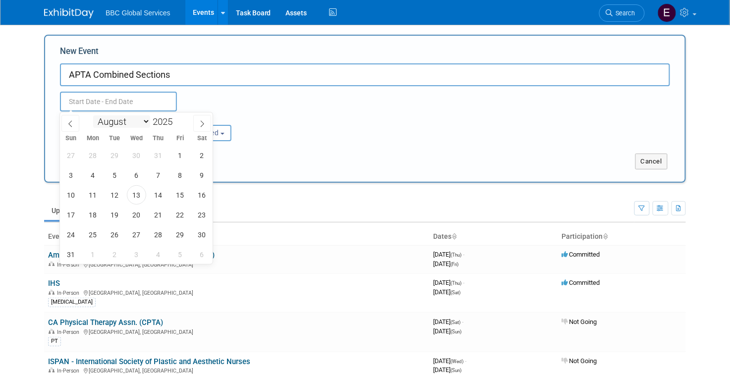
click at [145, 123] on select "January February March April May June July August September October November De…" at bounding box center [121, 121] width 57 height 12
select select "1"
click at [93, 115] on select "January February March April May June July August September October November De…" at bounding box center [121, 121] width 57 height 12
click at [134, 196] on span "12" at bounding box center [136, 194] width 19 height 19
click at [183, 196] on span "14" at bounding box center [179, 194] width 19 height 19
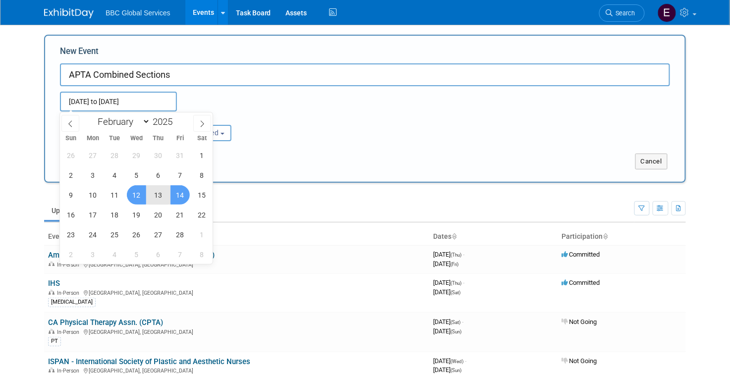
type input "[DATE] to [DATE]"
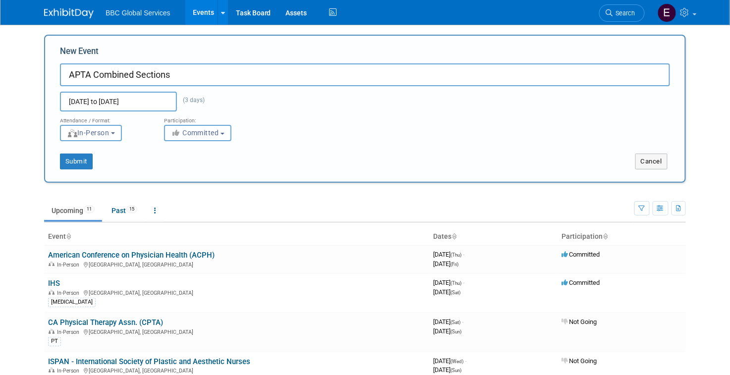
click at [211, 131] on span "Committed" at bounding box center [195, 133] width 48 height 8
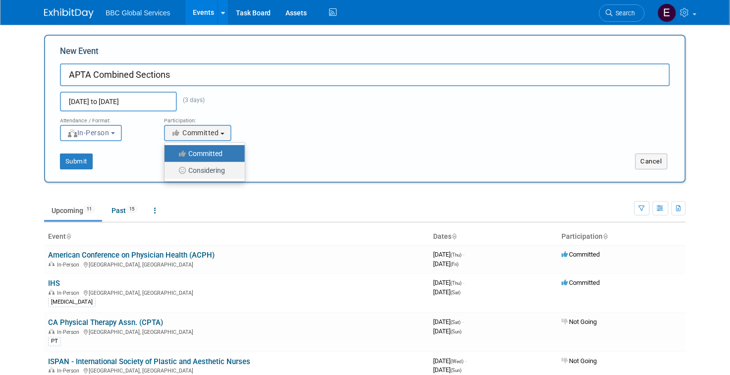
click at [209, 173] on label "Considering" at bounding box center [202, 170] width 65 height 13
click at [173, 173] on input "Considering" at bounding box center [170, 171] width 6 height 6
select select "2"
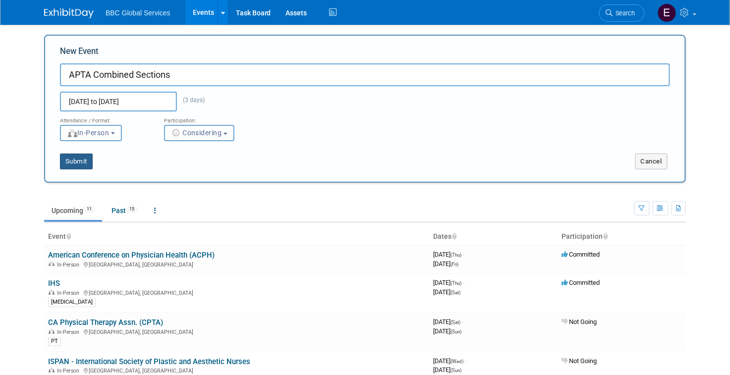
click at [79, 166] on button "Submit" at bounding box center [76, 162] width 33 height 16
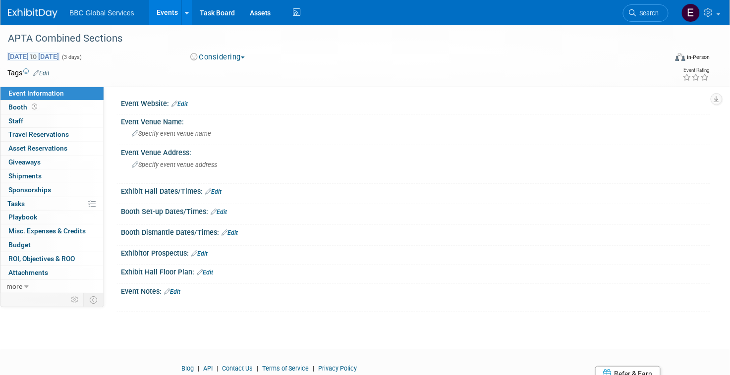
click at [59, 57] on span "Feb 12, 2025 to Feb 14, 2025" at bounding box center [33, 56] width 52 height 9
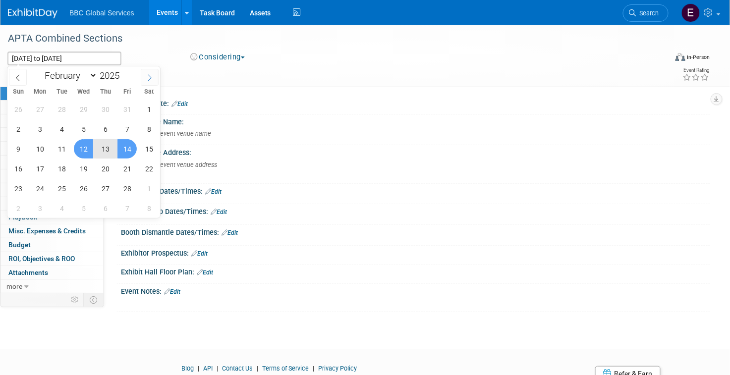
click at [146, 78] on icon at bounding box center [149, 77] width 7 height 7
click at [24, 74] on span at bounding box center [18, 77] width 18 height 17
select select "1"
click at [123, 77] on span at bounding box center [123, 79] width 7 height 6
click at [124, 74] on span at bounding box center [123, 73] width 7 height 6
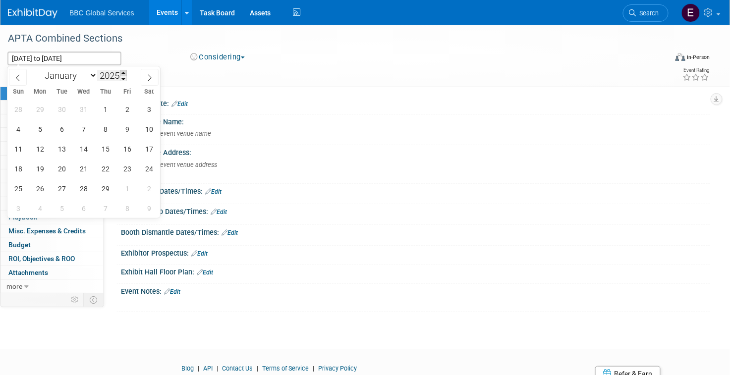
click at [124, 74] on span at bounding box center [123, 73] width 7 height 6
type input "2026"
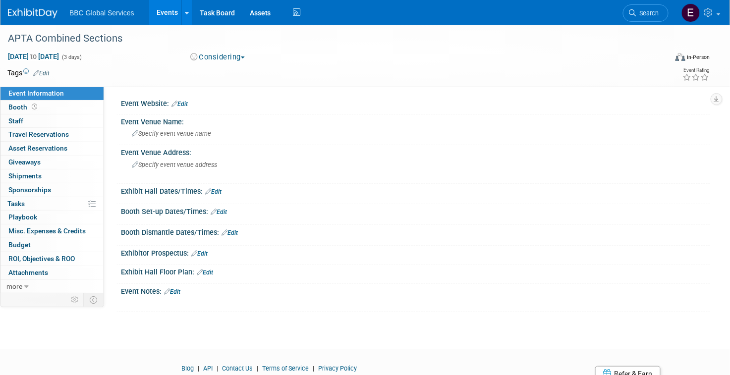
click at [242, 90] on div "Event Website: Edit Event Venue Name: Specify event venue name Event Venue Addr…" at bounding box center [407, 187] width 606 height 205
click at [38, 55] on span "to" at bounding box center [33, 57] width 9 height 8
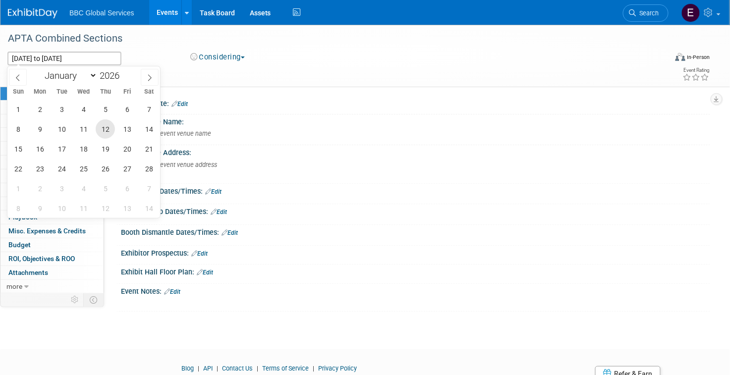
click at [100, 127] on span "12" at bounding box center [105, 128] width 19 height 19
type input "Feb 12, 2026"
click at [150, 128] on span "14" at bounding box center [148, 128] width 19 height 19
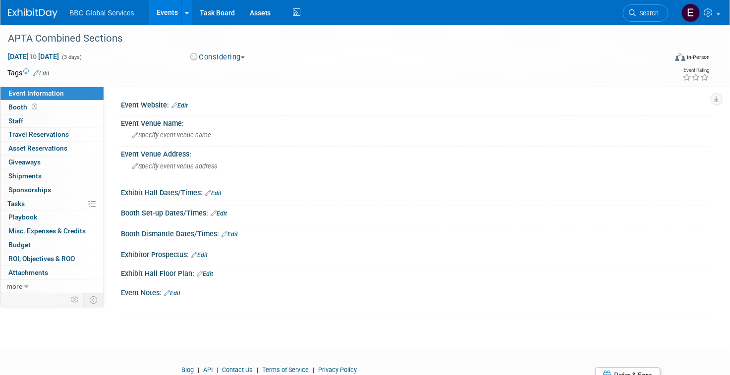
click at [196, 106] on div "Event Website: Edit" at bounding box center [415, 104] width 589 height 13
click at [187, 106] on link "Edit" at bounding box center [179, 105] width 16 height 7
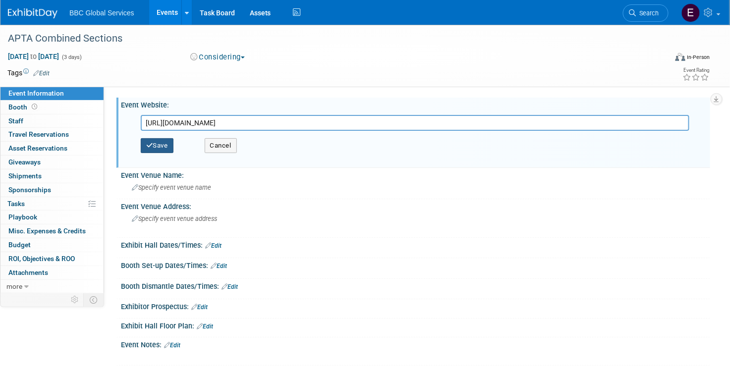
type input "https://csm.apta.org"
click at [160, 144] on button "Save" at bounding box center [157, 145] width 33 height 15
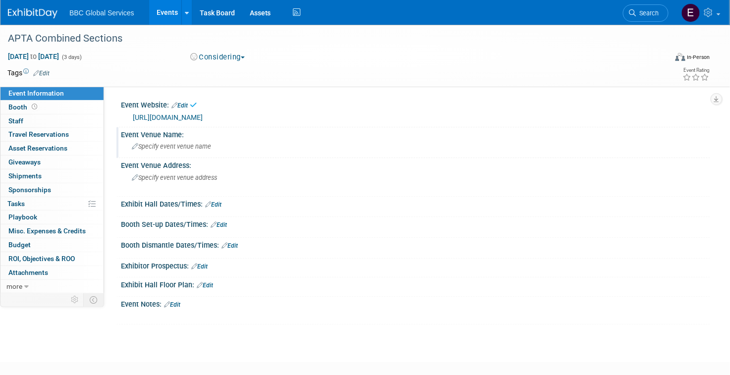
click at [200, 132] on div "Event Venue Name:" at bounding box center [415, 133] width 589 height 12
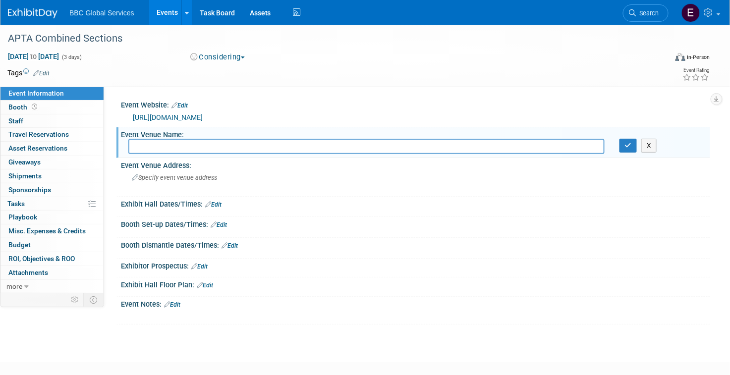
click at [282, 143] on input "text" at bounding box center [366, 146] width 476 height 15
type input "TBD"
click at [636, 144] on button "button" at bounding box center [629, 146] width 18 height 14
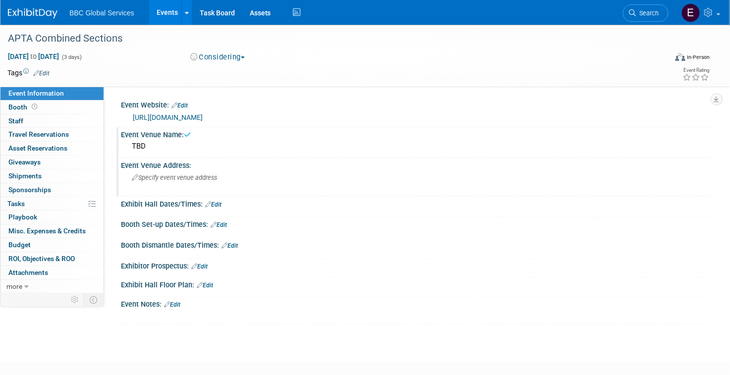
click at [281, 182] on div "Specify event venue address" at bounding box center [243, 181] width 230 height 23
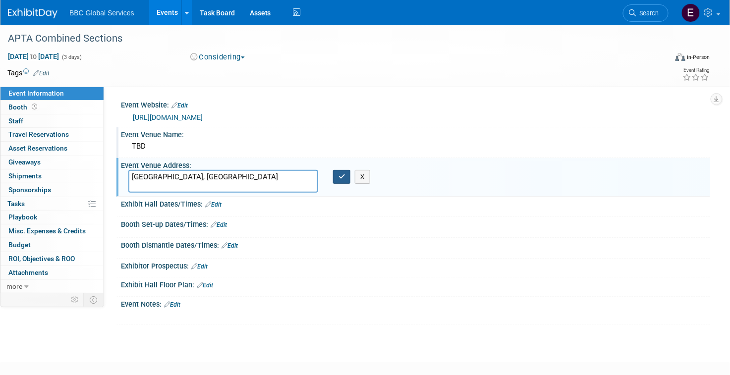
type textarea "[GEOGRAPHIC_DATA], [GEOGRAPHIC_DATA]"
click at [348, 180] on button "button" at bounding box center [342, 177] width 18 height 14
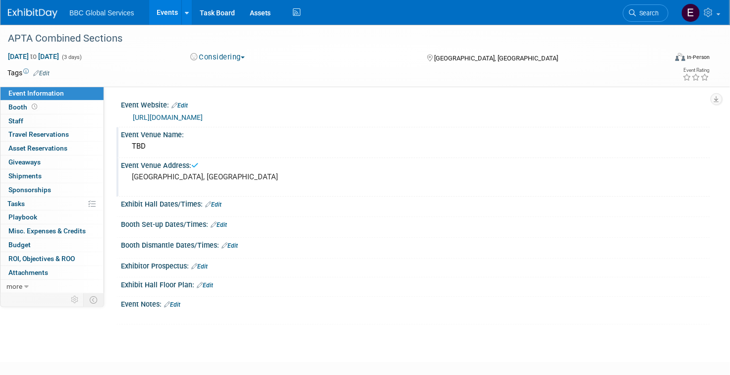
click at [99, 16] on span "BBC Global Services" at bounding box center [101, 13] width 65 height 8
click at [34, 14] on img at bounding box center [33, 13] width 50 height 10
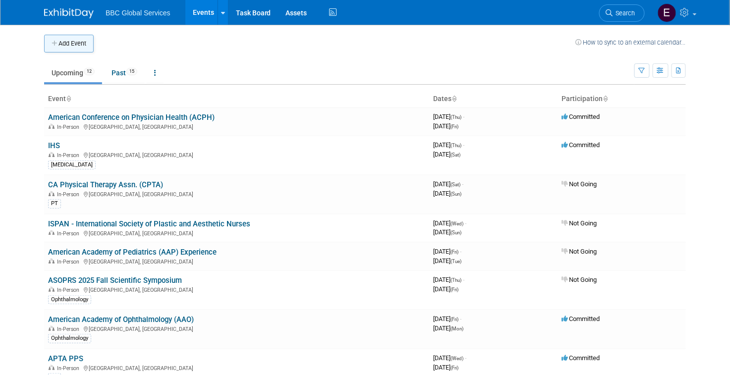
click at [57, 45] on icon "button" at bounding box center [55, 44] width 7 height 6
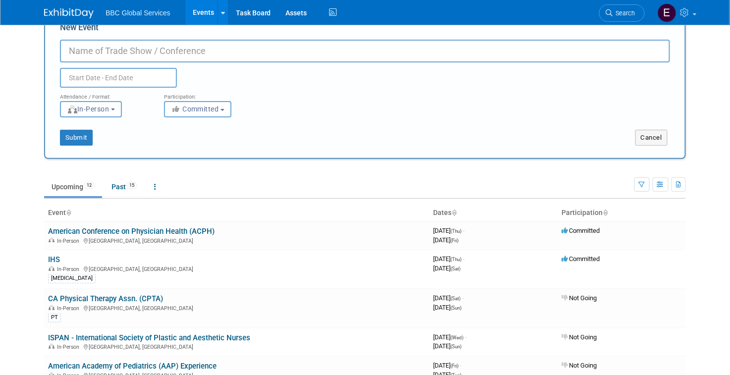
scroll to position [26, 0]
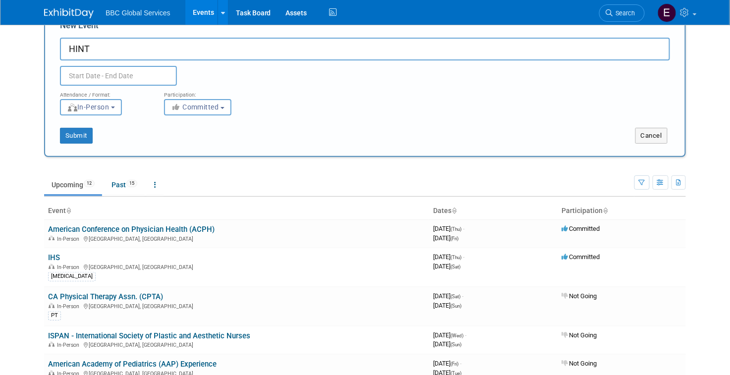
type input "HINT"
click at [96, 75] on input "text" at bounding box center [118, 76] width 117 height 20
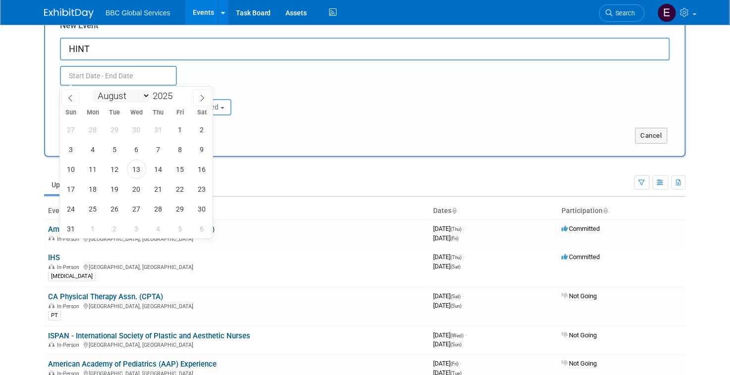
click at [144, 96] on select "January February March April May June July August September October November De…" at bounding box center [121, 96] width 57 height 12
select select "3"
click at [93, 90] on select "January February March April May June July August September October November De…" at bounding box center [121, 96] width 57 height 12
click at [113, 153] on span "8" at bounding box center [114, 149] width 19 height 19
click at [155, 150] on span "10" at bounding box center [158, 149] width 19 height 19
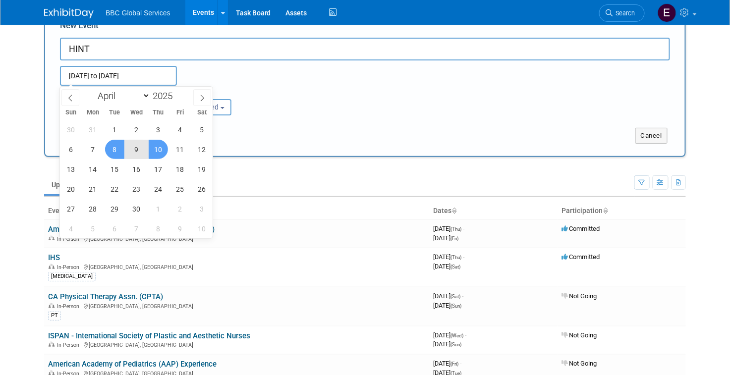
type input "Apr 8, 2025 to Apr 10, 2025"
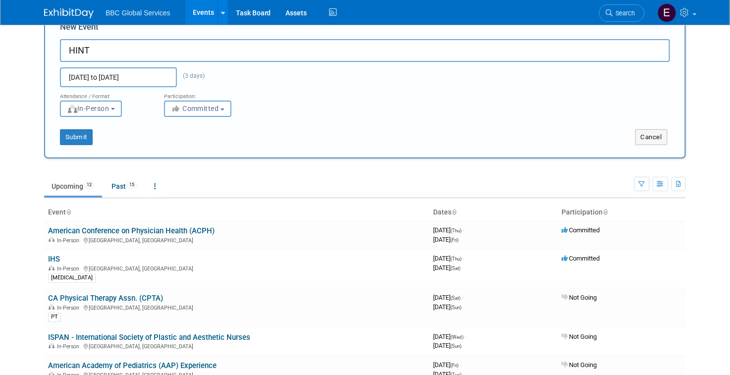
scroll to position [0, 0]
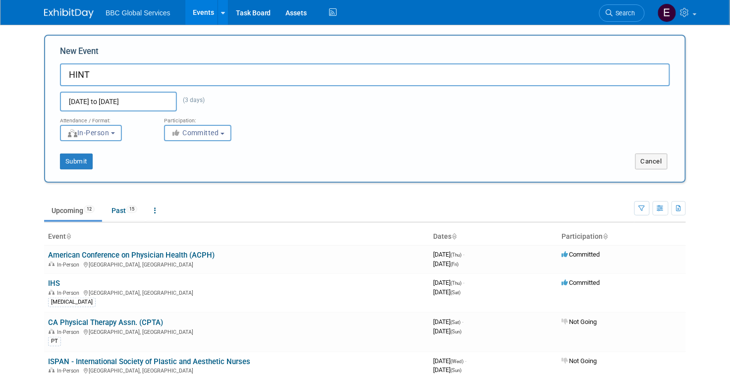
click at [124, 104] on input "Apr 8, 2025 to Apr 10, 2025" at bounding box center [118, 102] width 117 height 20
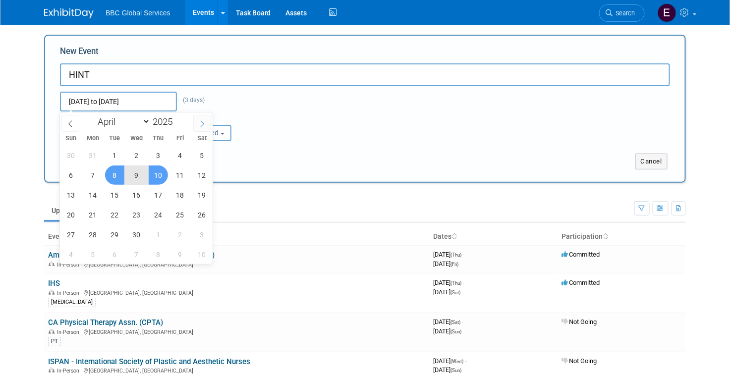
click at [200, 124] on icon at bounding box center [202, 123] width 7 height 7
select select "4"
click at [176, 119] on span at bounding box center [176, 119] width 7 height 6
type input "2026"
click at [75, 123] on span at bounding box center [70, 123] width 18 height 17
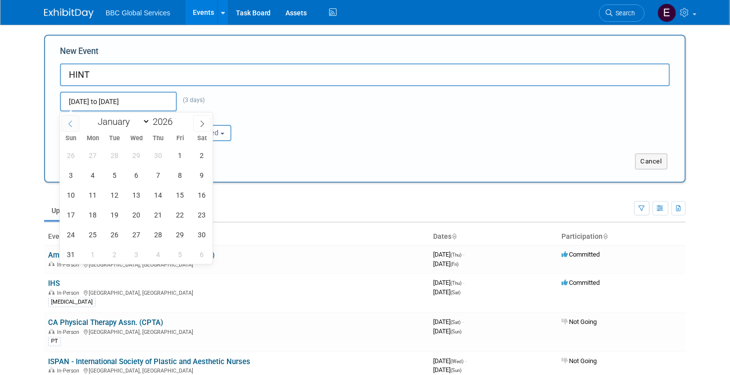
select select "3"
click at [135, 177] on span "8" at bounding box center [136, 175] width 19 height 19
click at [179, 176] on span "10" at bounding box center [179, 175] width 19 height 19
type input "[DATE] to [DATE]"
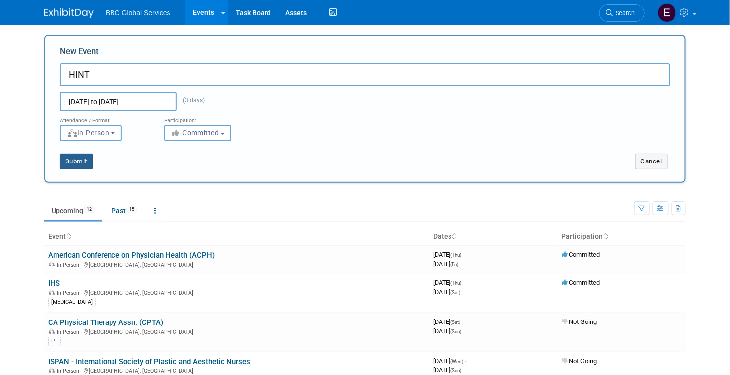
click at [88, 159] on button "Submit" at bounding box center [76, 162] width 33 height 16
type input "HINT"
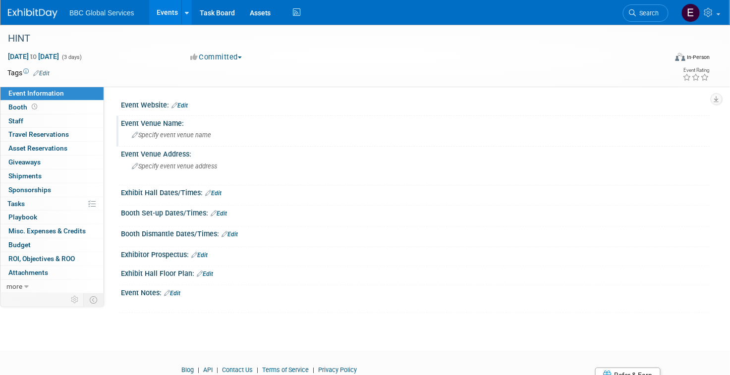
click at [196, 128] on div "Specify event venue name" at bounding box center [415, 134] width 574 height 15
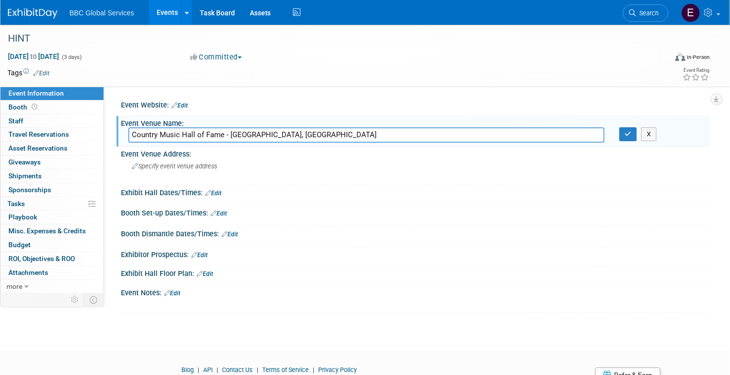
drag, startPoint x: 227, startPoint y: 134, endPoint x: 294, endPoint y: 134, distance: 67.4
click at [294, 134] on input "Country Music Hall of Fame - [GEOGRAPHIC_DATA], [GEOGRAPHIC_DATA]" at bounding box center [366, 134] width 476 height 15
type input "Country Music Hall of Fame"
click at [624, 137] on button "button" at bounding box center [629, 134] width 18 height 14
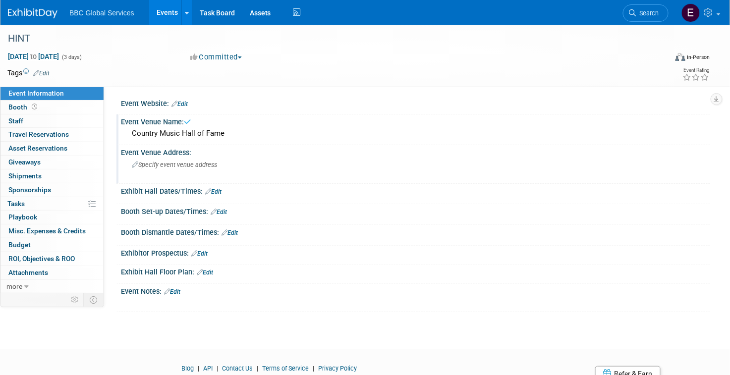
click at [237, 174] on div "Specify event venue address" at bounding box center [243, 168] width 230 height 23
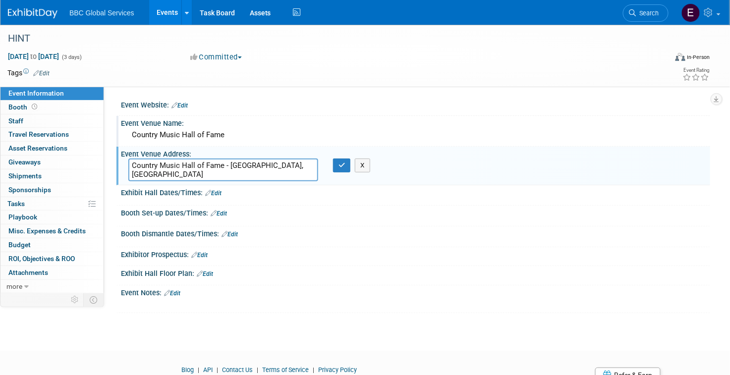
drag, startPoint x: 230, startPoint y: 165, endPoint x: 131, endPoint y: 163, distance: 99.1
click at [131, 163] on textarea "Country Music Hall of Fame - [GEOGRAPHIC_DATA], [GEOGRAPHIC_DATA]" at bounding box center [223, 170] width 190 height 23
type textarea "[GEOGRAPHIC_DATA], [GEOGRAPHIC_DATA]"
click at [342, 165] on icon "button" at bounding box center [342, 165] width 7 height 6
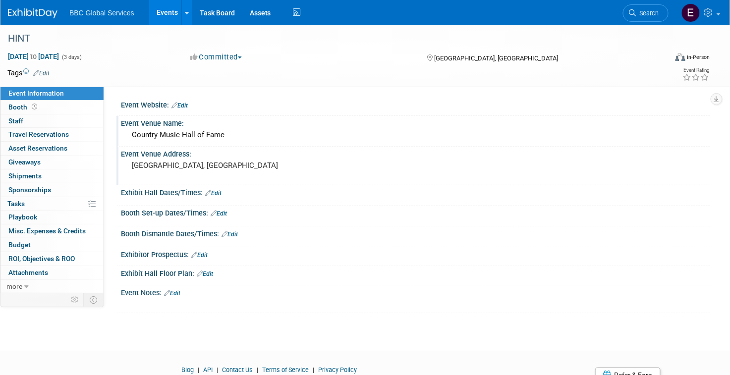
click at [180, 290] on link "Edit" at bounding box center [172, 293] width 16 height 7
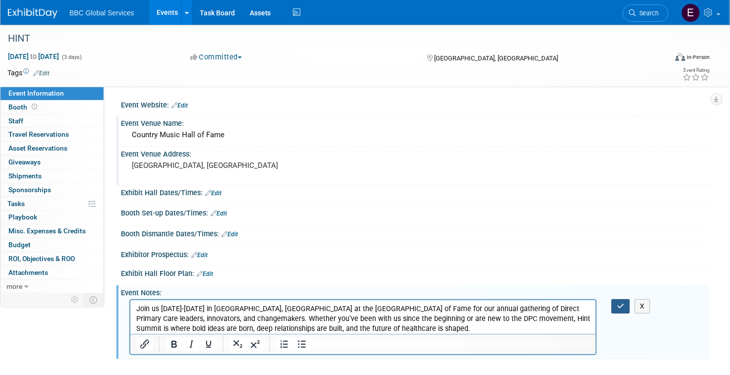
click at [620, 303] on icon "button" at bounding box center [620, 306] width 7 height 7
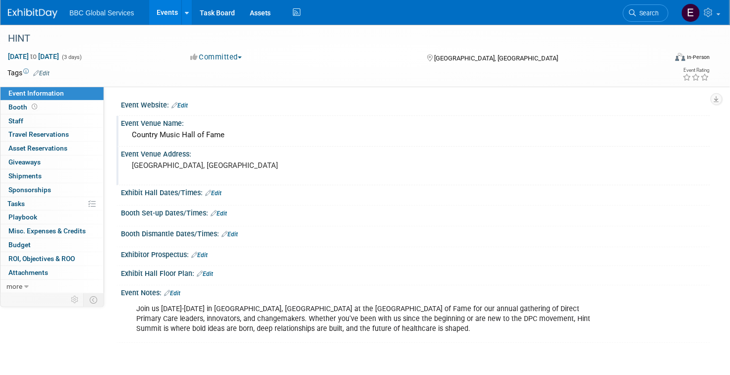
click at [42, 13] on img at bounding box center [33, 13] width 50 height 10
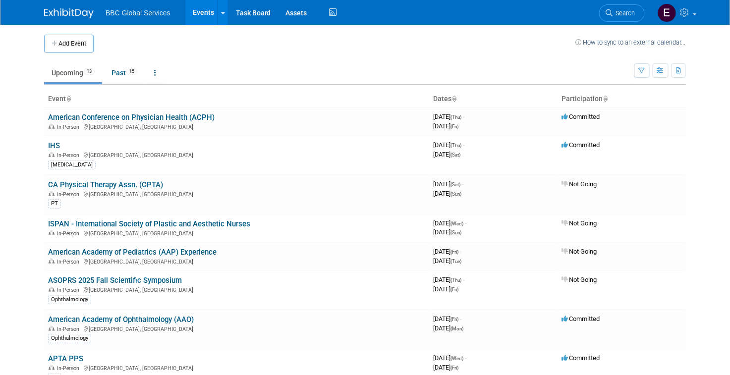
click at [77, 49] on button "Add Event" at bounding box center [69, 44] width 50 height 18
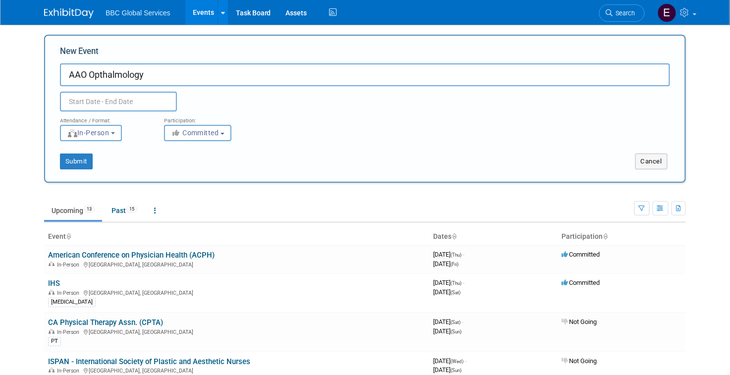
click at [100, 74] on input "AAO Opthalmology" at bounding box center [365, 74] width 610 height 23
type input "AAO Ophthalmology"
click at [127, 102] on input "text" at bounding box center [118, 102] width 117 height 20
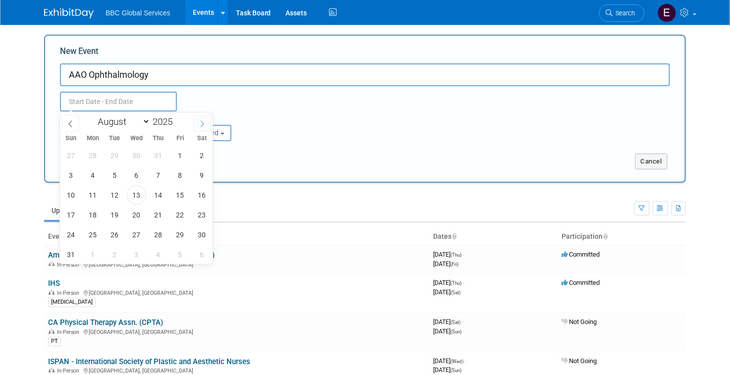
click at [199, 122] on icon at bounding box center [202, 123] width 7 height 7
select select "8"
click at [180, 118] on span at bounding box center [176, 119] width 7 height 6
type input "2026"
click at [204, 123] on icon at bounding box center [202, 123] width 7 height 7
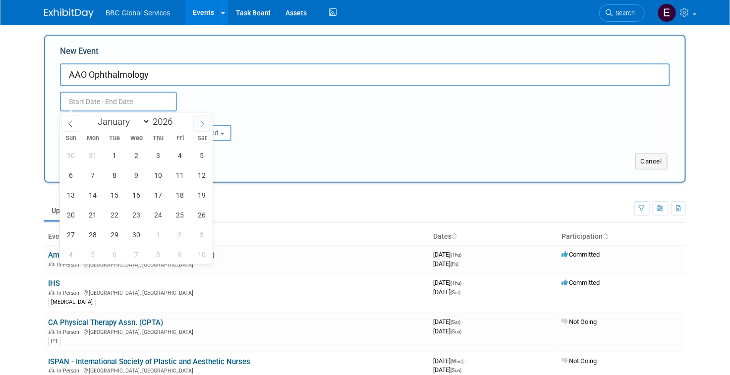
select select "9"
click at [199, 172] on span "10" at bounding box center [201, 175] width 19 height 19
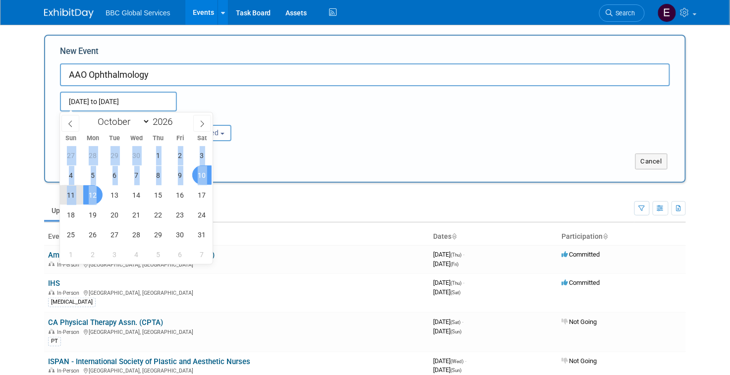
click at [97, 194] on span "12" at bounding box center [92, 194] width 19 height 19
type input "[DATE] to [DATE]"
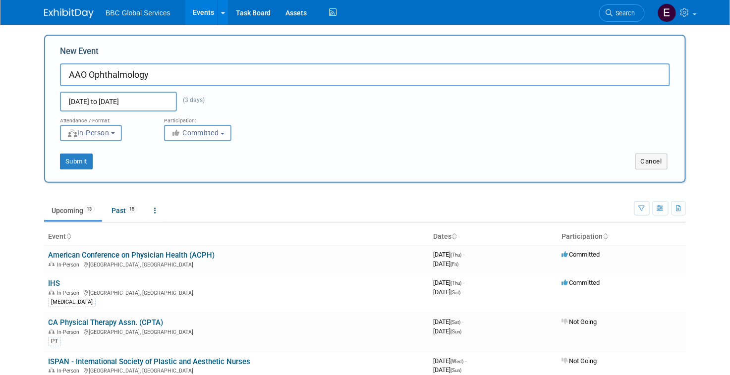
click at [164, 74] on input "AAO Ophthalmology" at bounding box center [365, 74] width 610 height 23
click at [90, 75] on input "AAO Ophthalmology" at bounding box center [365, 74] width 610 height 23
click at [232, 74] on input "AAO 2026 and Expo (Ophthalmology" at bounding box center [365, 74] width 610 height 23
click at [87, 165] on button "Submit" at bounding box center [76, 162] width 33 height 16
type input "AAO 2026 and Expo (Ophthalmology)"
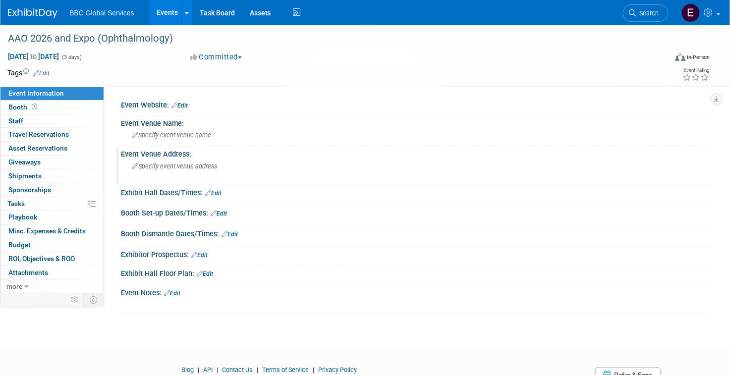
click at [188, 159] on div "Specify event venue address" at bounding box center [243, 170] width 230 height 23
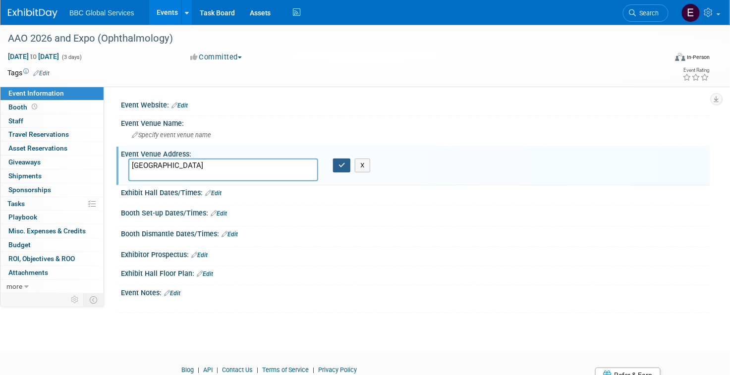
type textarea "[GEOGRAPHIC_DATA]"
click at [345, 169] on button "button" at bounding box center [342, 166] width 18 height 14
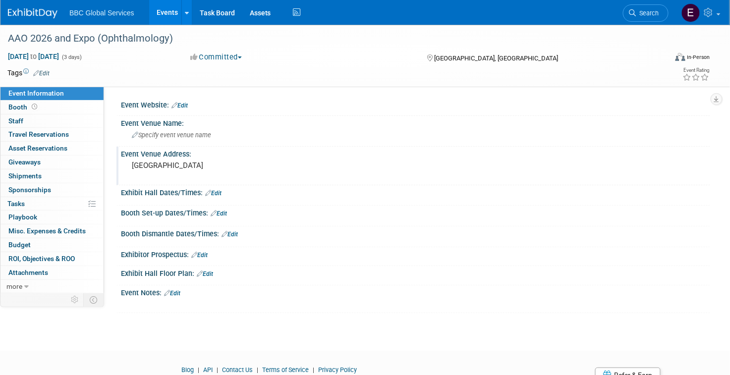
click at [337, 241] on div at bounding box center [415, 242] width 574 height 2
drag, startPoint x: 180, startPoint y: 292, endPoint x: 193, endPoint y: 295, distance: 13.3
click at [180, 292] on link "Edit" at bounding box center [172, 293] width 16 height 7
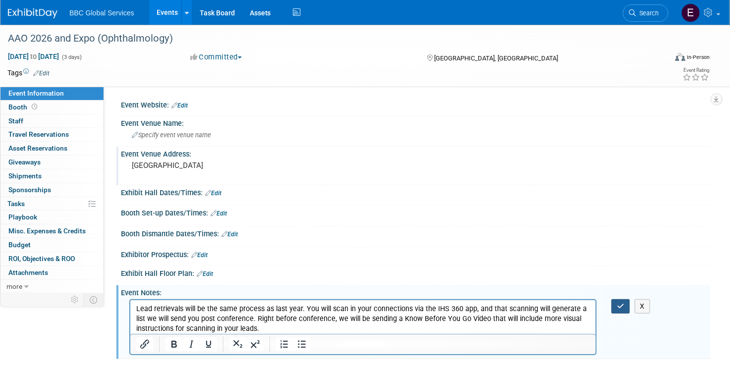
click at [621, 307] on icon "button" at bounding box center [620, 306] width 7 height 7
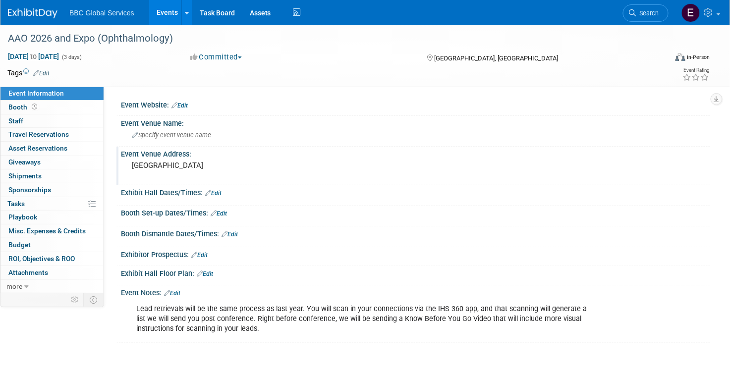
click at [31, 11] on img at bounding box center [33, 13] width 50 height 10
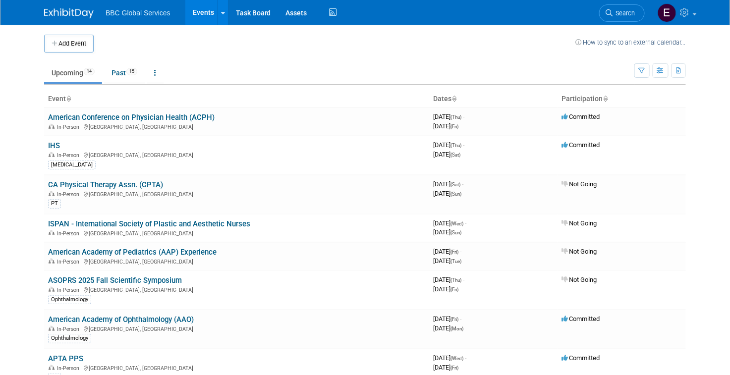
click at [84, 42] on button "Add Event" at bounding box center [69, 44] width 50 height 18
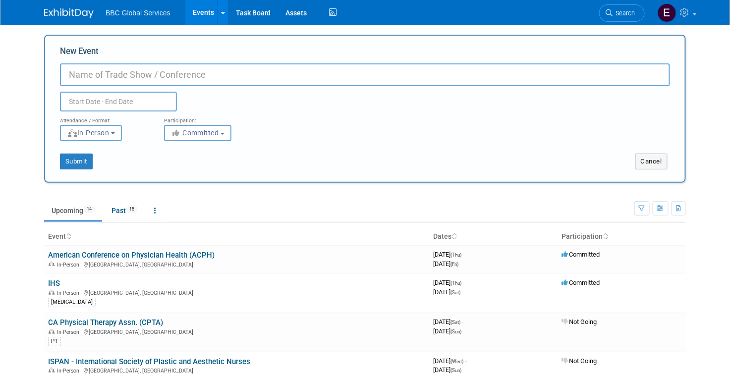
click at [203, 68] on input "New Event" at bounding box center [365, 74] width 610 height 23
type input "APTA Private Practice"
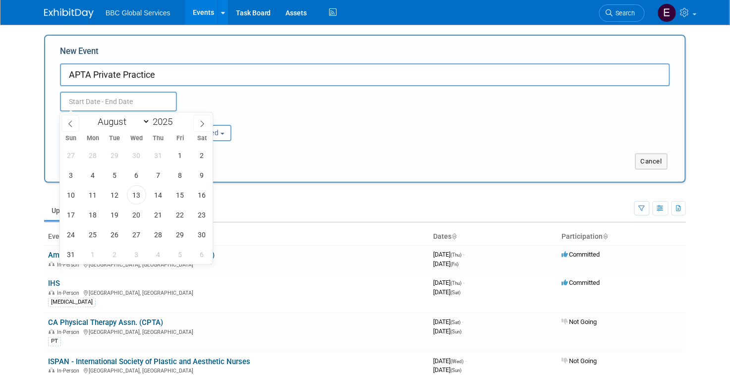
click at [151, 106] on input "text" at bounding box center [118, 102] width 117 height 20
drag, startPoint x: 178, startPoint y: 118, endPoint x: 144, endPoint y: 124, distance: 35.2
click at [178, 118] on span at bounding box center [176, 119] width 7 height 6
type input "2026"
click at [141, 124] on select "January February March April May June July August September October November De…" at bounding box center [121, 121] width 57 height 12
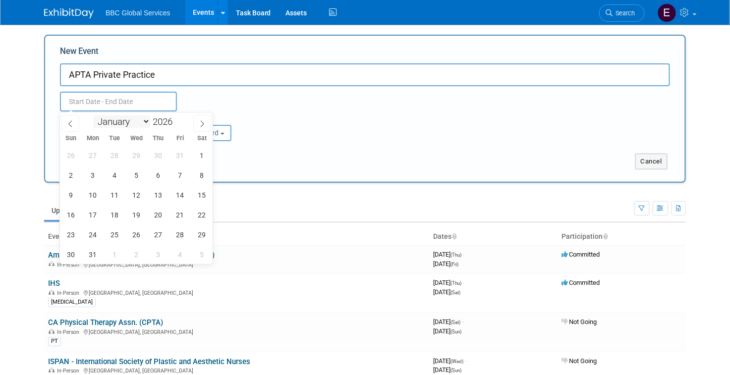
select select "10"
click at [93, 115] on select "January February March April May June July August September October November De…" at bounding box center [121, 121] width 57 height 12
click at [135, 178] on span "11" at bounding box center [136, 175] width 19 height 19
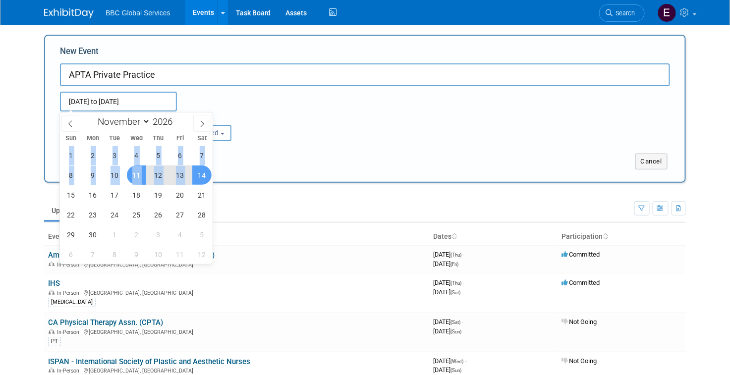
click at [195, 174] on span "14" at bounding box center [201, 175] width 19 height 19
type input "[DATE] to [DATE]"
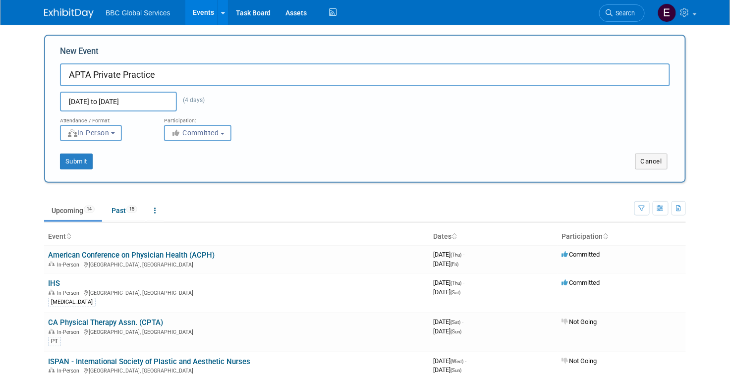
click at [198, 72] on input "APTA Private Practice" at bounding box center [365, 74] width 610 height 23
type input "APTA Private Practice Annual"
click at [81, 164] on button "Submit" at bounding box center [76, 162] width 33 height 16
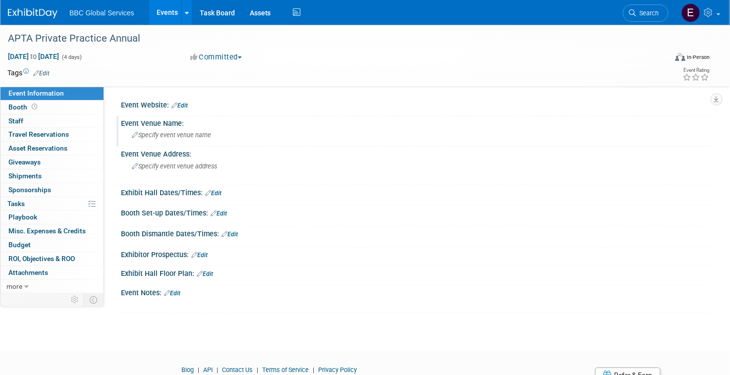
click at [173, 123] on div "Event Venue Name:" at bounding box center [415, 122] width 589 height 12
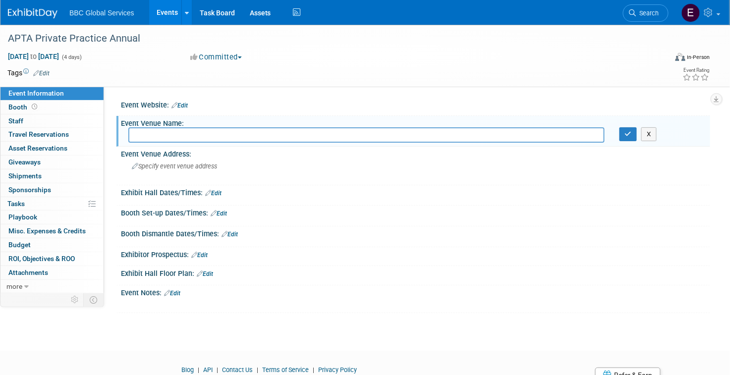
paste input "The Broadmoor Colorado Springs, CO"
type input "The Broadmoor Colorado Springs, CO"
click at [228, 168] on div "Specify event venue address" at bounding box center [243, 170] width 230 height 23
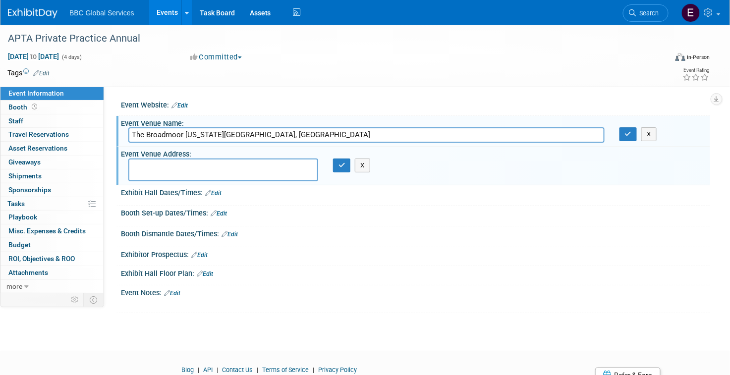
drag, startPoint x: 186, startPoint y: 136, endPoint x: 282, endPoint y: 131, distance: 95.8
click at [282, 131] on input "The Broadmoor Colorado Springs, CO" at bounding box center [366, 134] width 476 height 15
click at [235, 168] on textarea at bounding box center [223, 170] width 190 height 23
paste textarea "[US_STATE][GEOGRAPHIC_DATA], [GEOGRAPHIC_DATA]"
type textarea "[US_STATE][GEOGRAPHIC_DATA], [GEOGRAPHIC_DATA]"
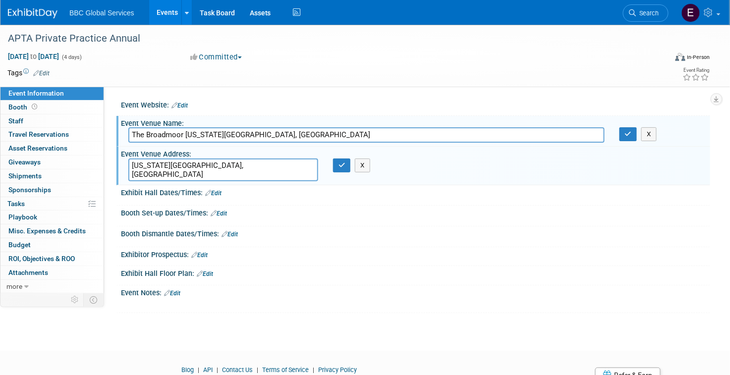
drag, startPoint x: 188, startPoint y: 135, endPoint x: 295, endPoint y: 145, distance: 107.0
click at [295, 145] on div "Event Venue Name: The Broadmoor Colorado Springs, CO X" at bounding box center [413, 131] width 594 height 31
type input "The Broadmoor"
drag, startPoint x: 626, startPoint y: 133, endPoint x: 455, endPoint y: 163, distance: 173.5
click at [626, 133] on icon "button" at bounding box center [628, 134] width 7 height 6
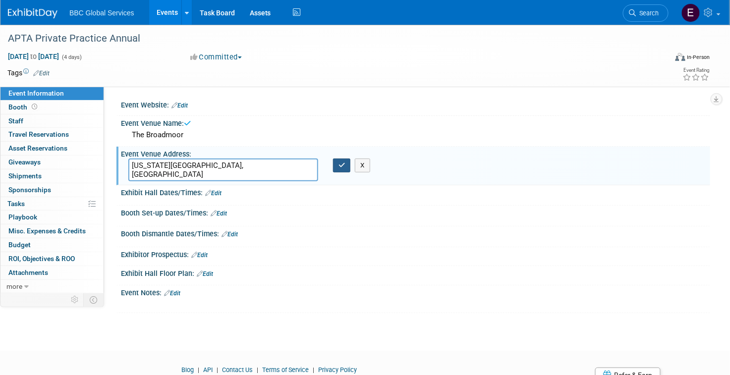
click at [346, 164] on button "button" at bounding box center [342, 166] width 18 height 14
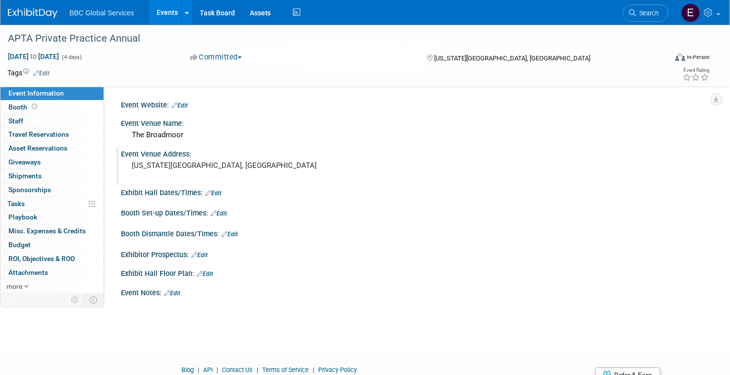
click at [53, 15] on img at bounding box center [33, 13] width 50 height 10
